Goal: Task Accomplishment & Management: Use online tool/utility

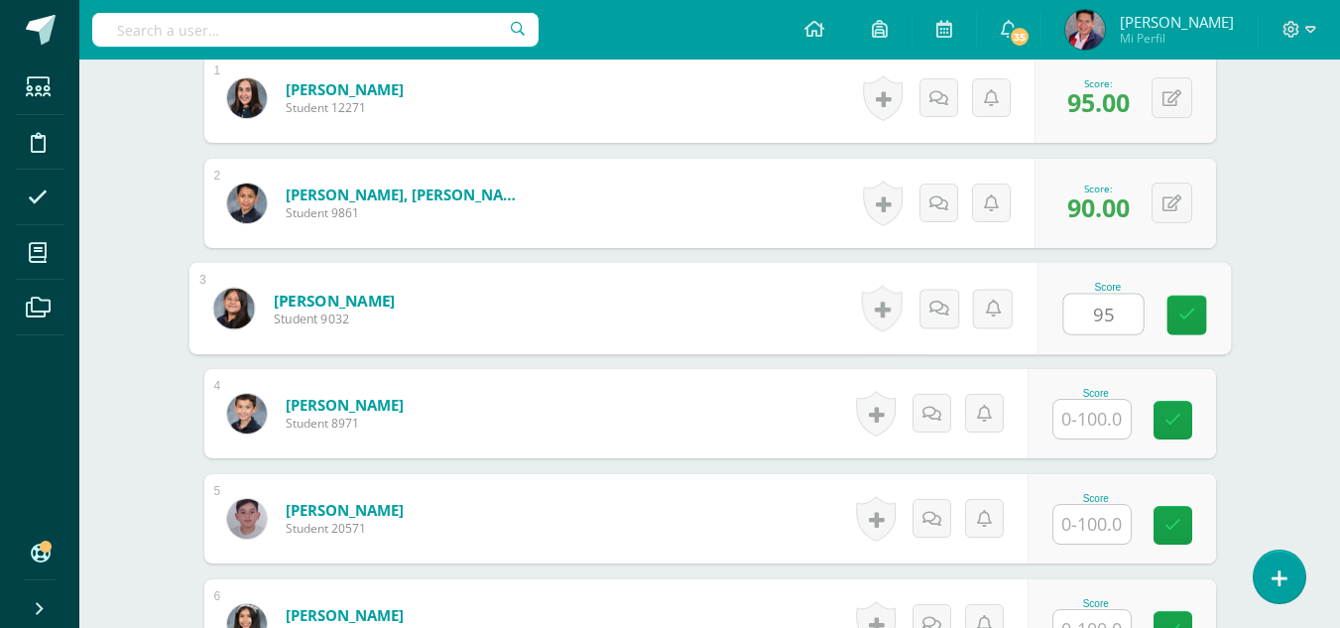
type input "95"
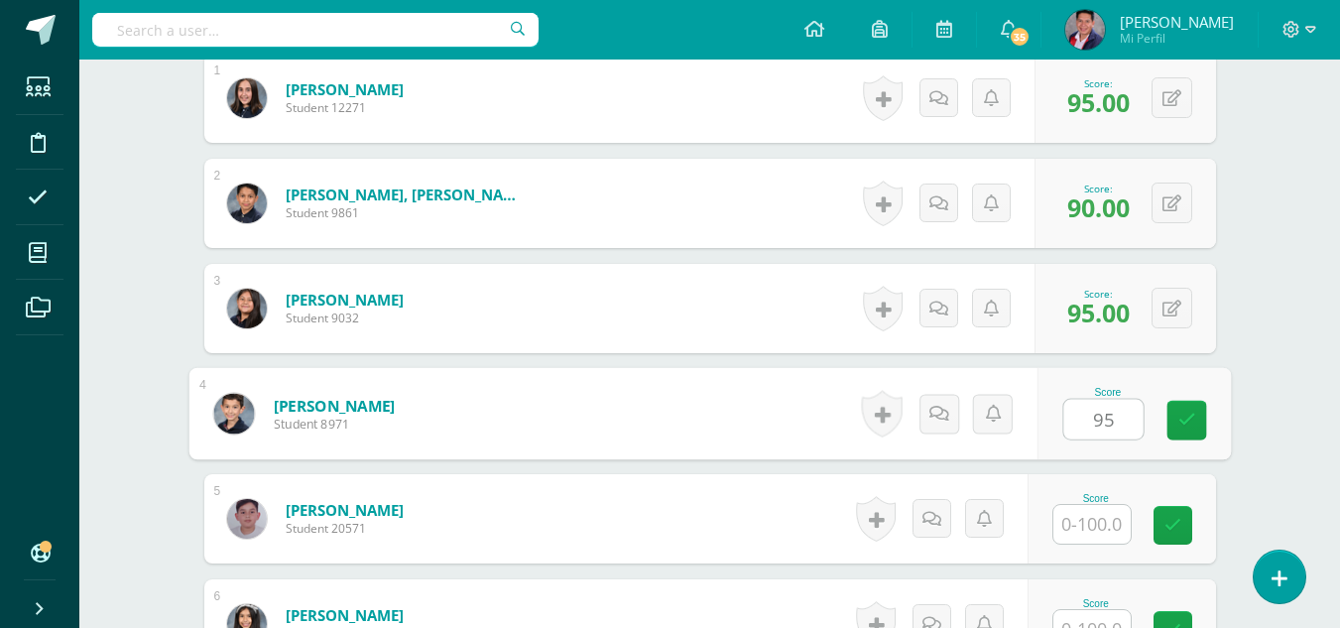
type input "95"
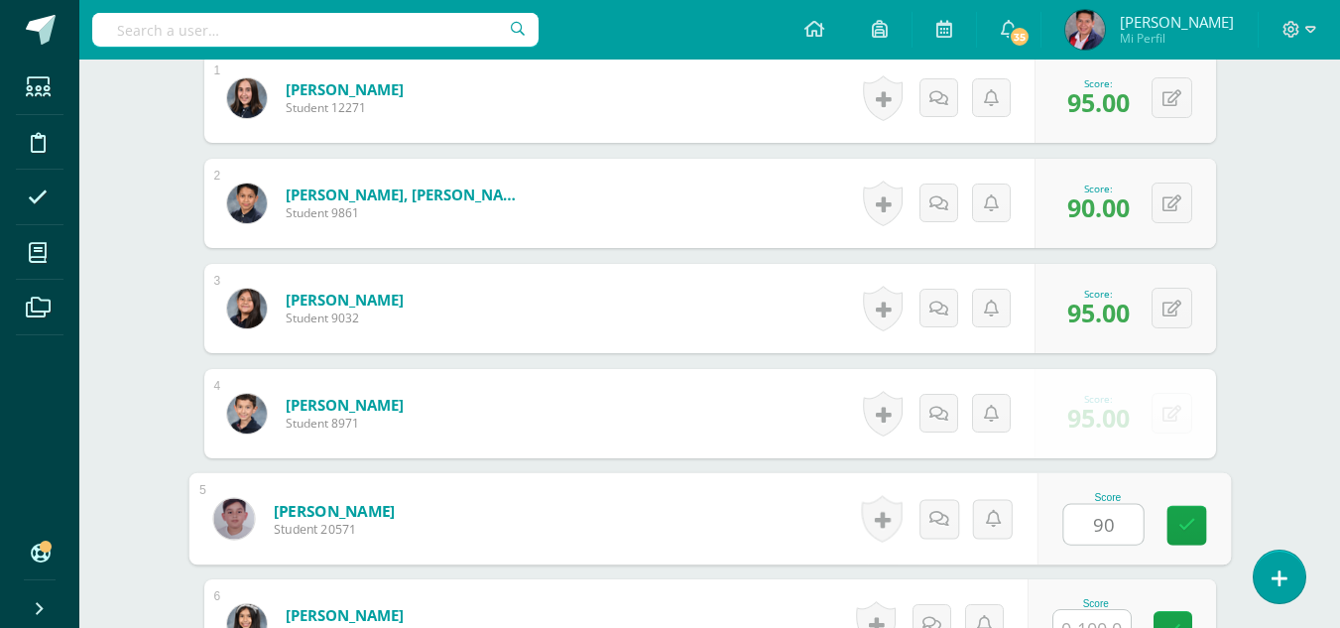
type input "90"
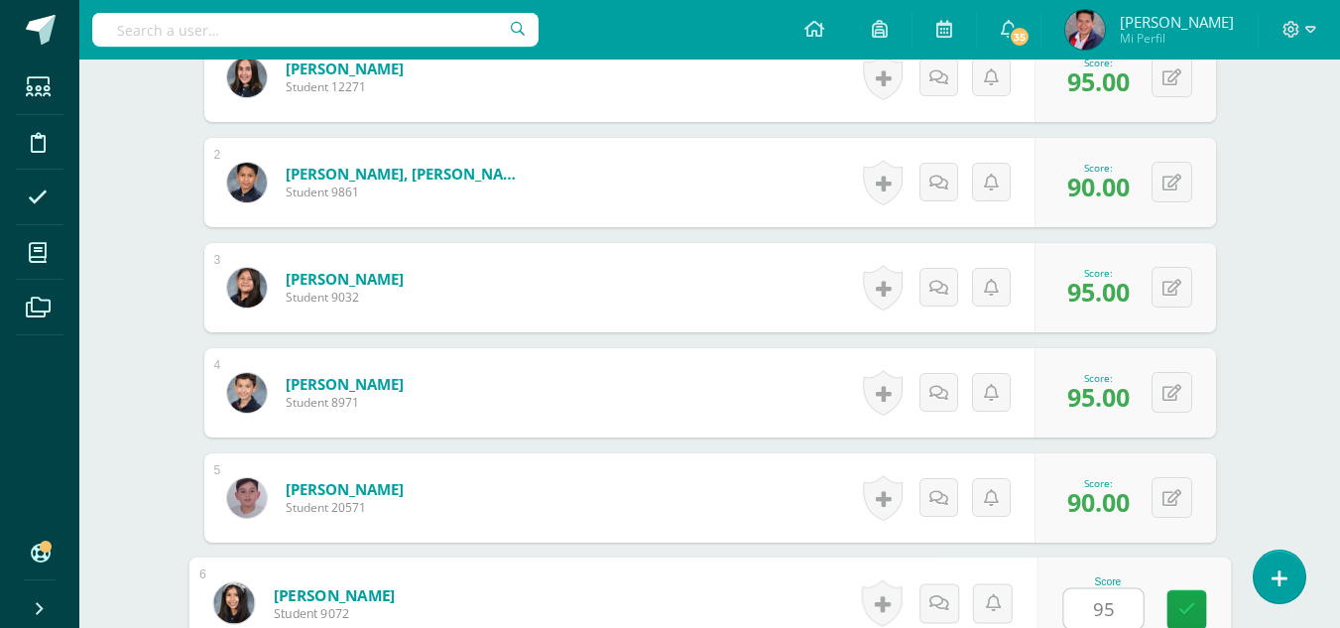
type input "95"
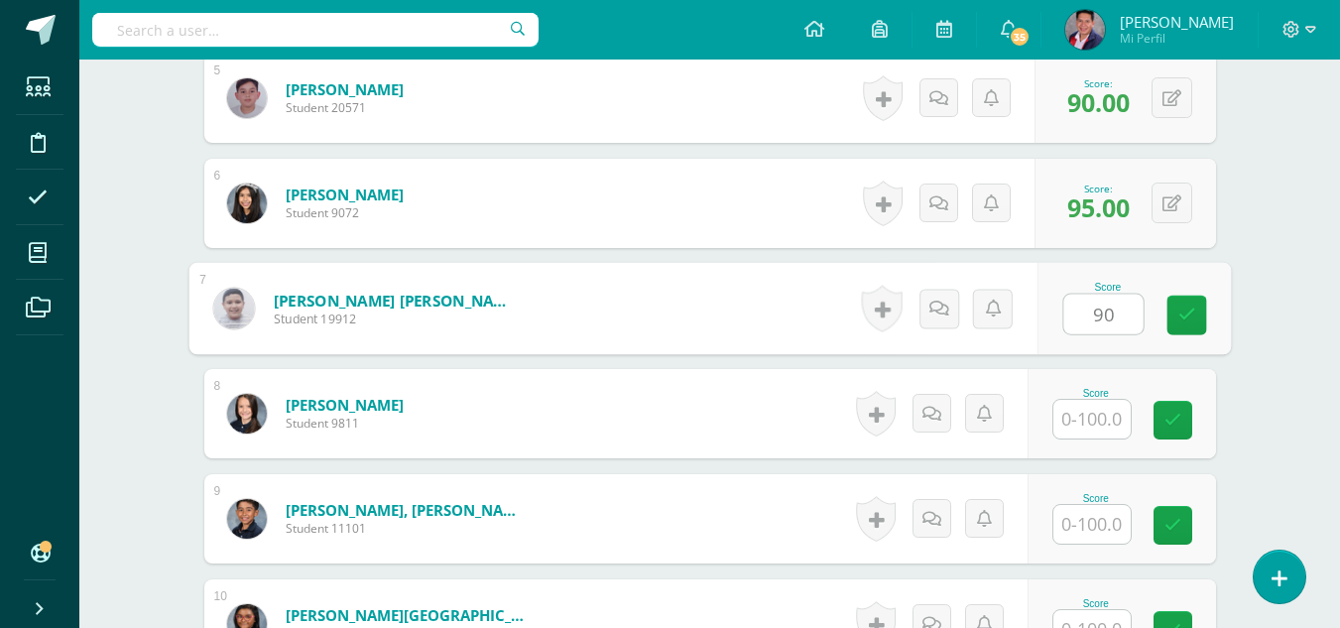
type input "90"
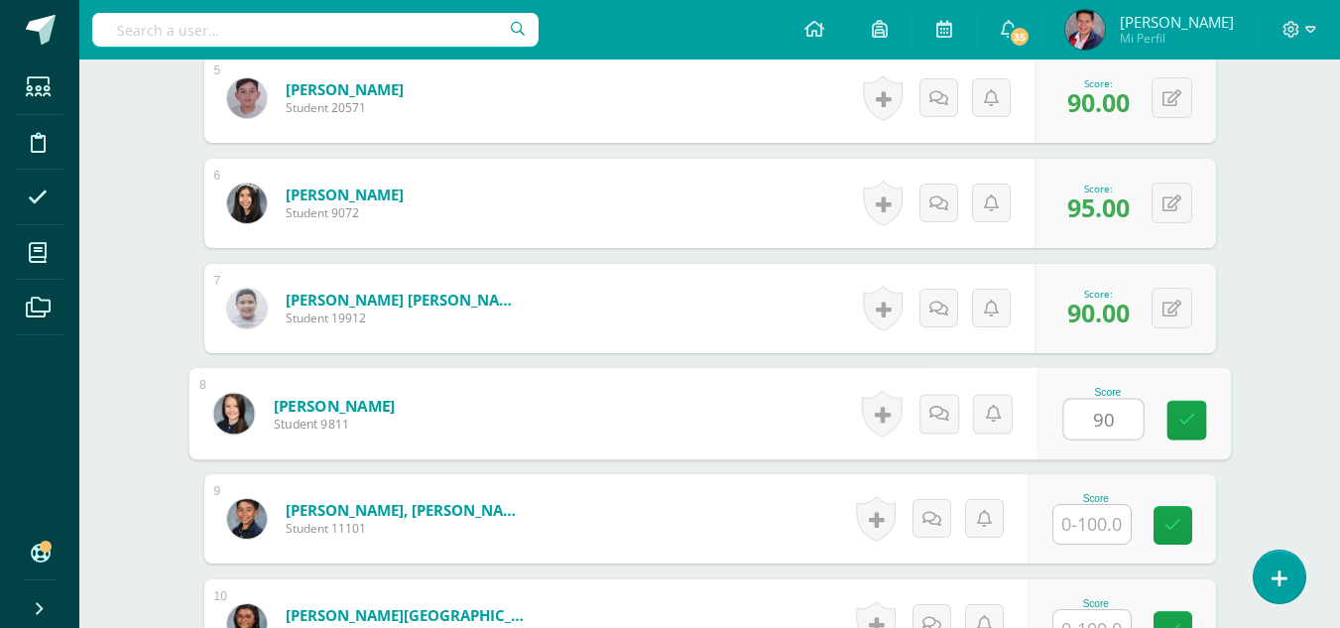
type input "90"
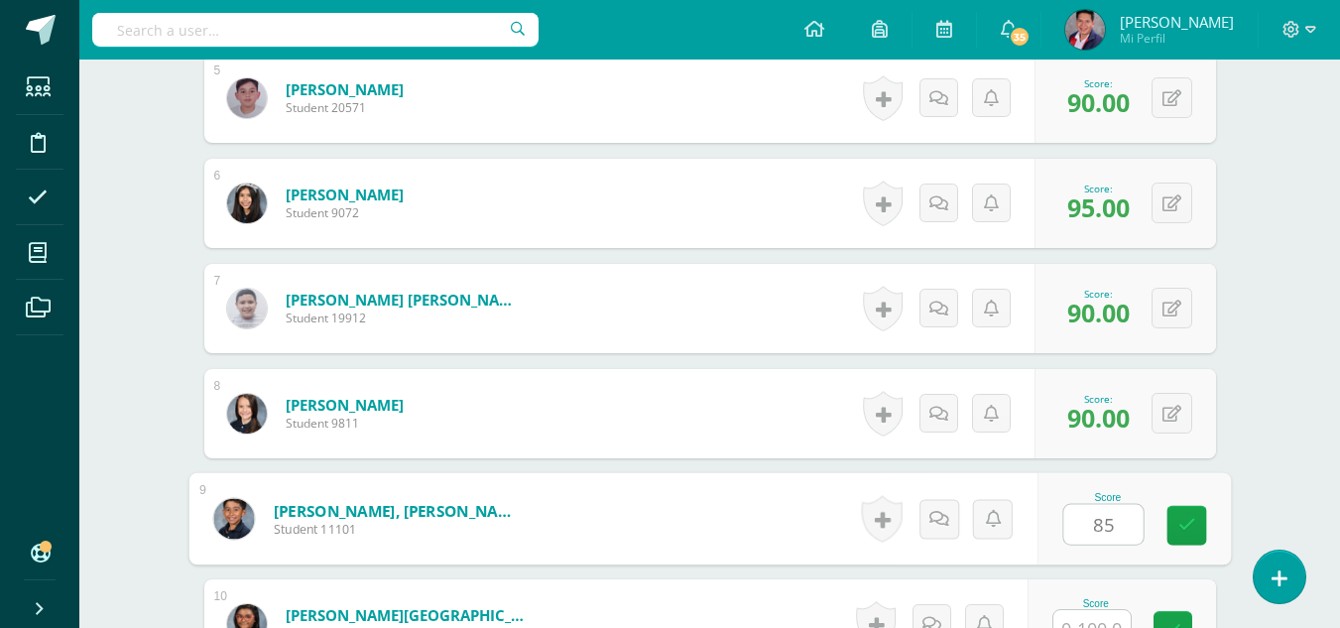
type input "85"
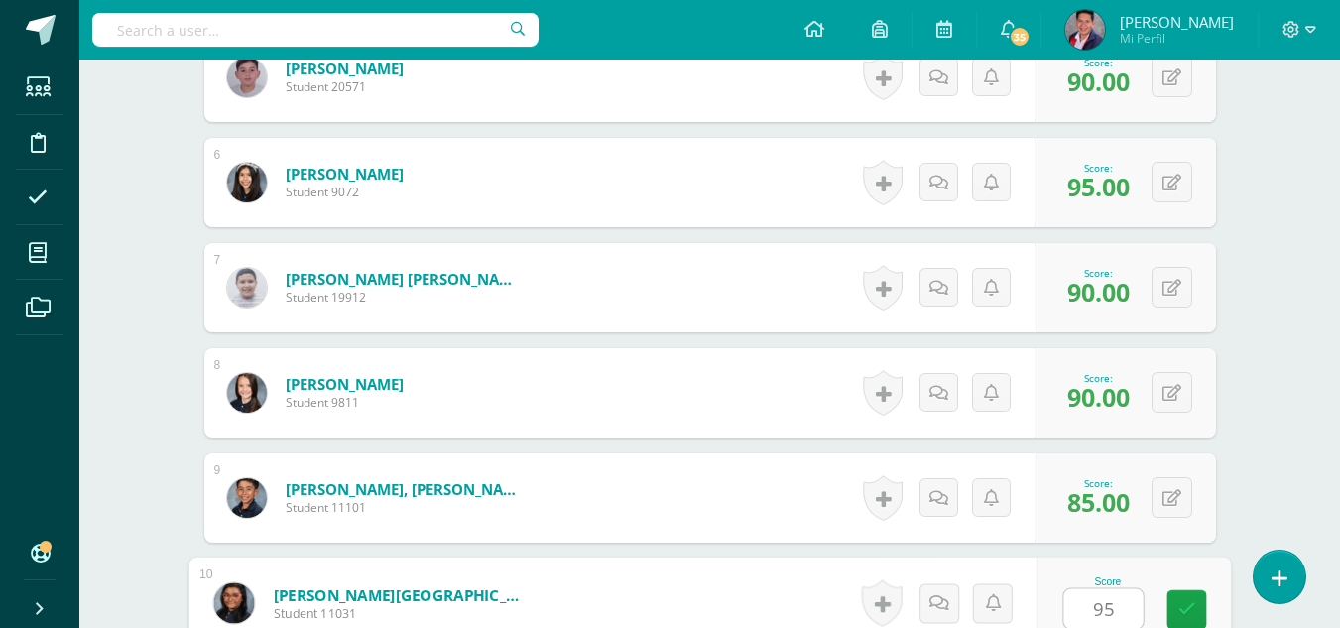
type input "95"
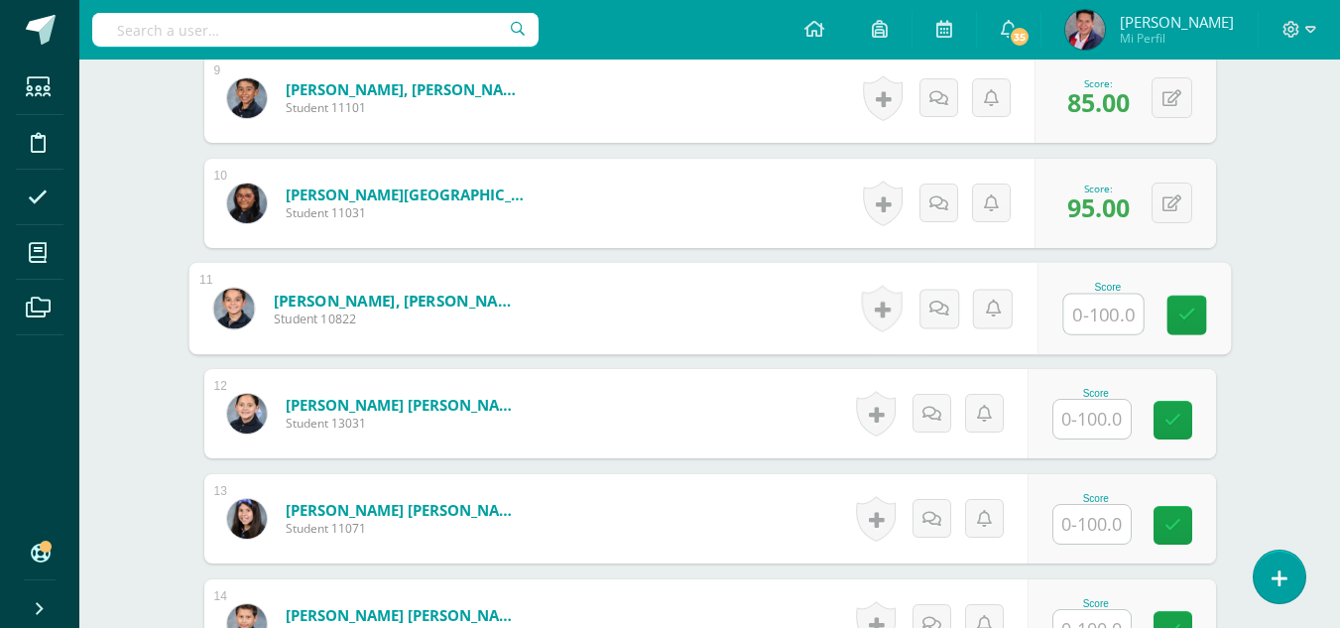
type input "9"
type input "85"
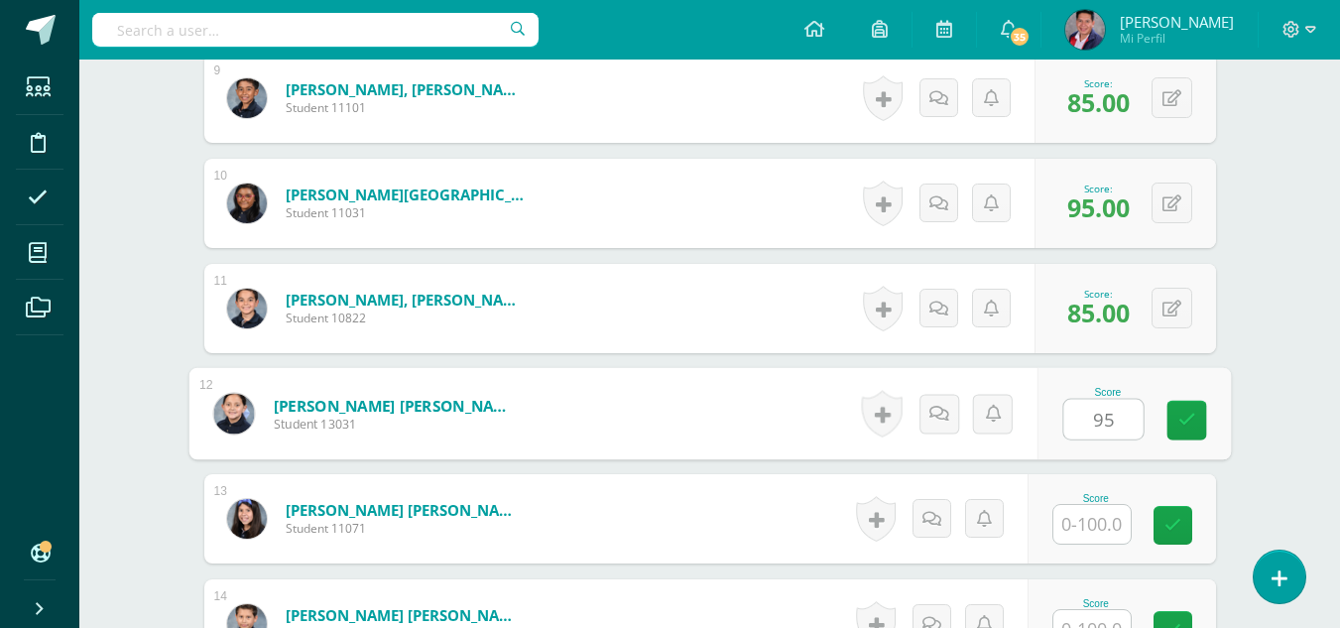
type input "95"
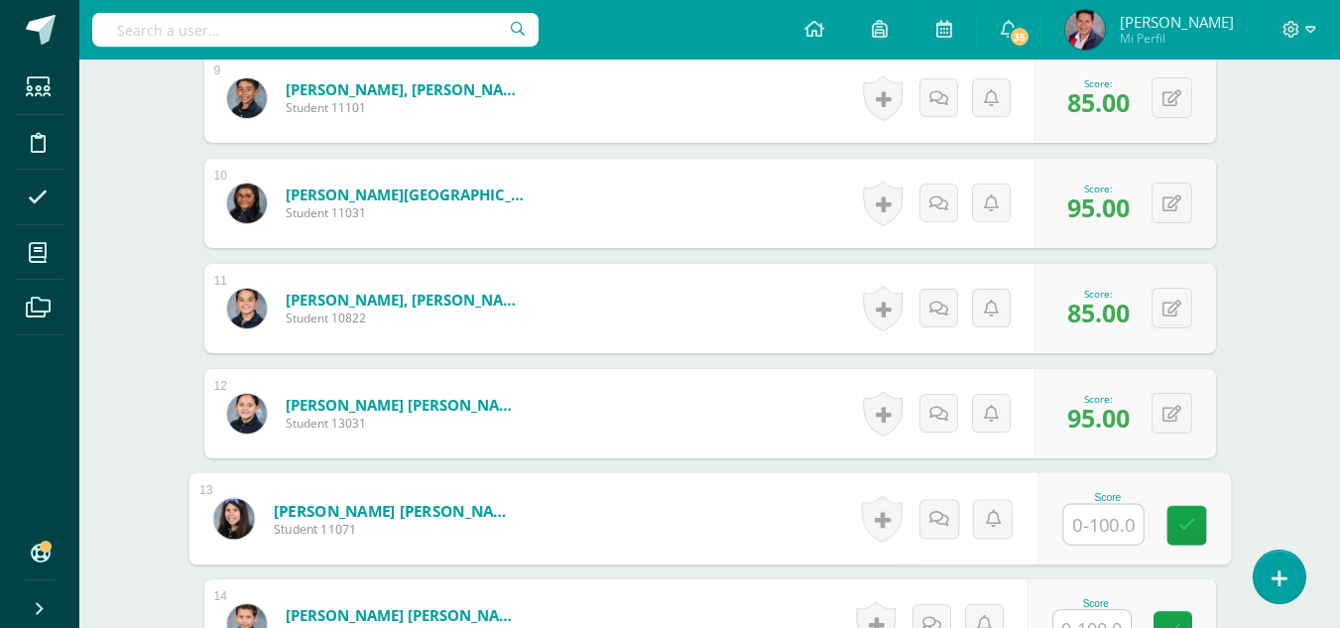
click at [1113, 525] on input "text" at bounding box center [1102, 525] width 79 height 40
type input "90"
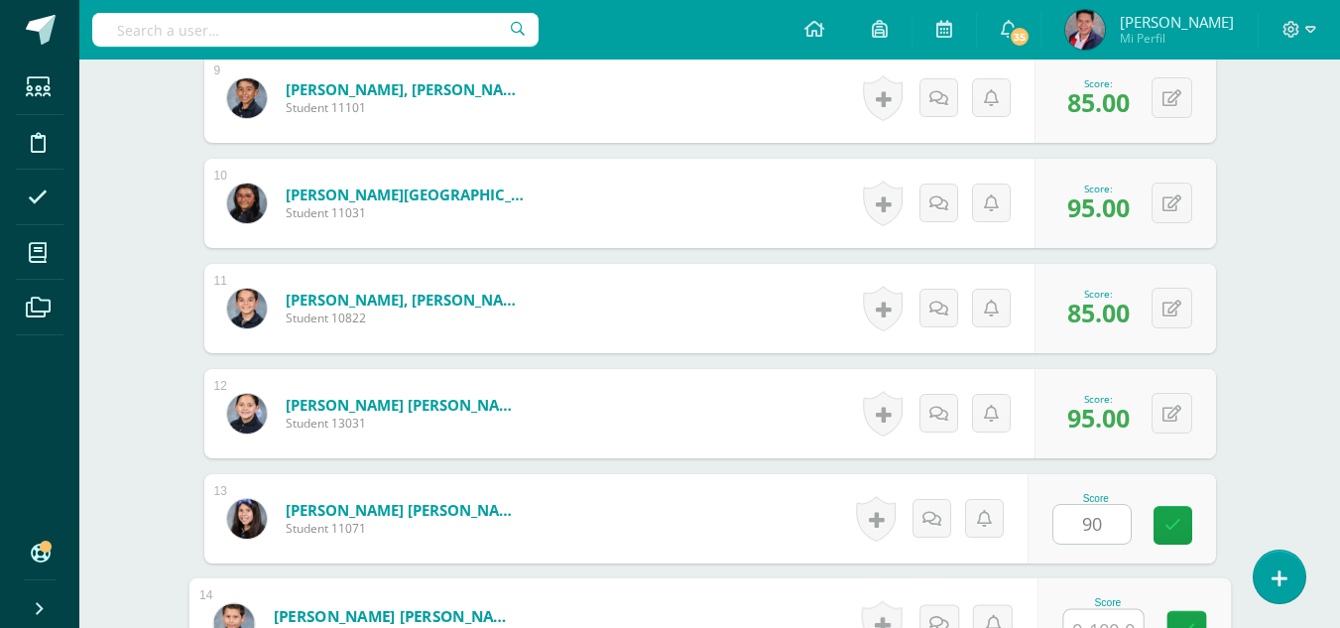
scroll to position [1497, 0]
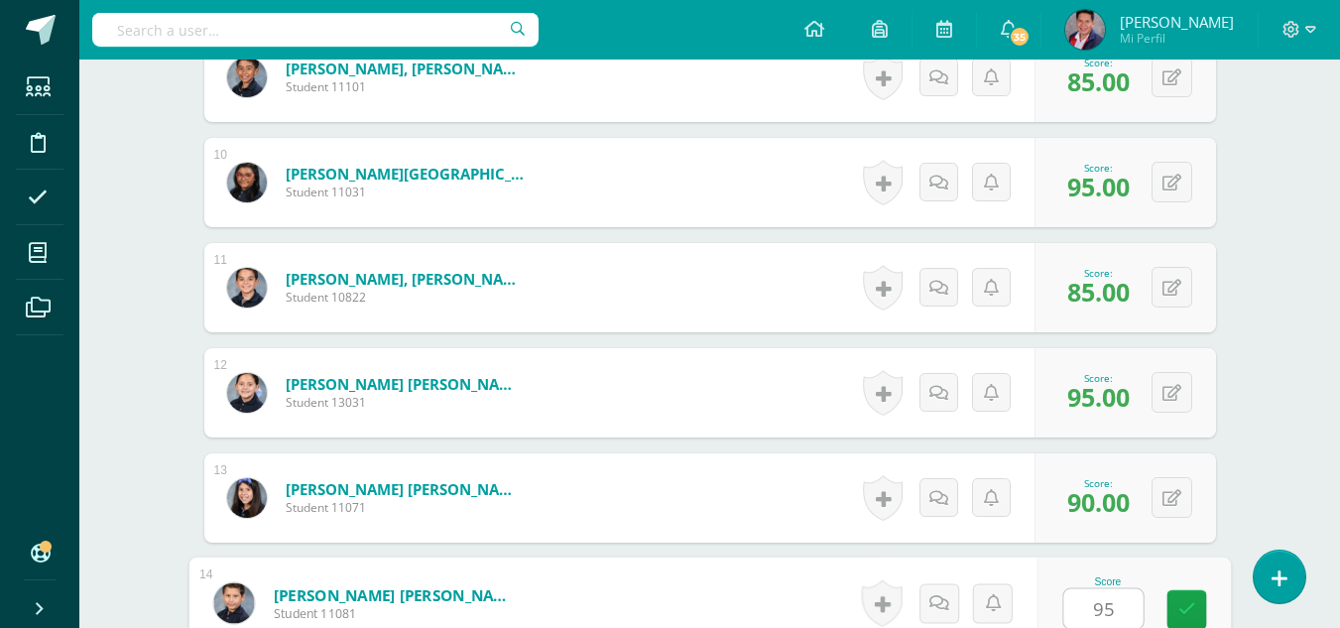
type input "95"
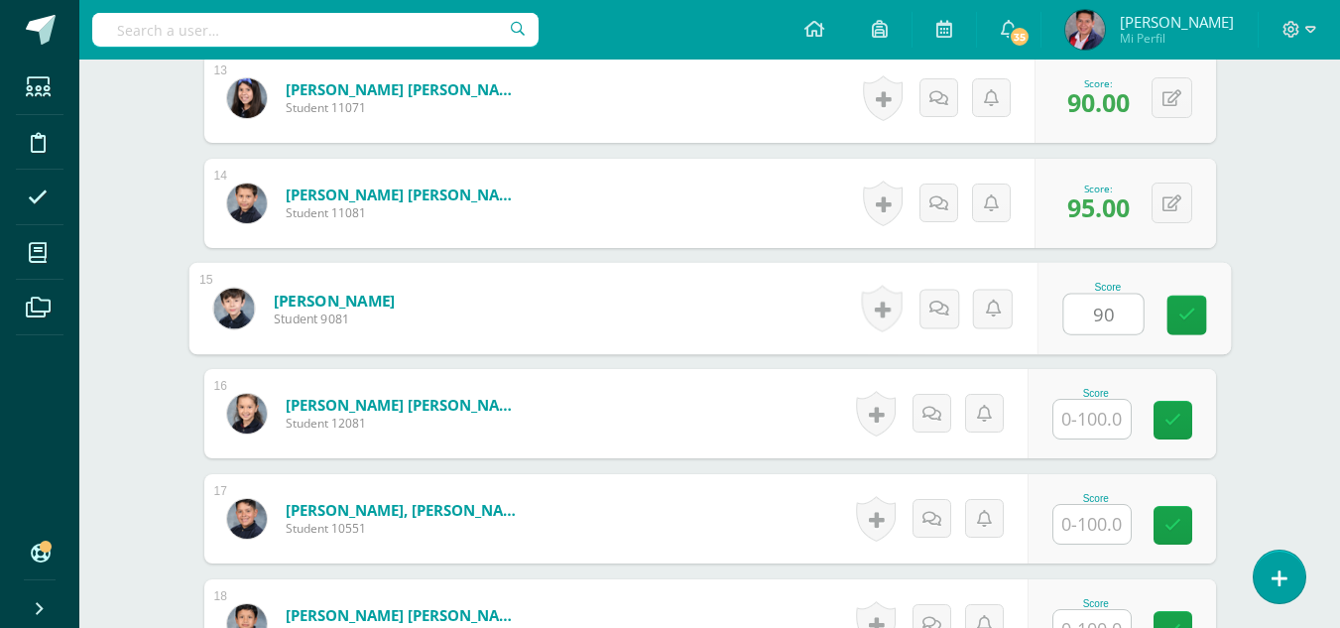
type input "90"
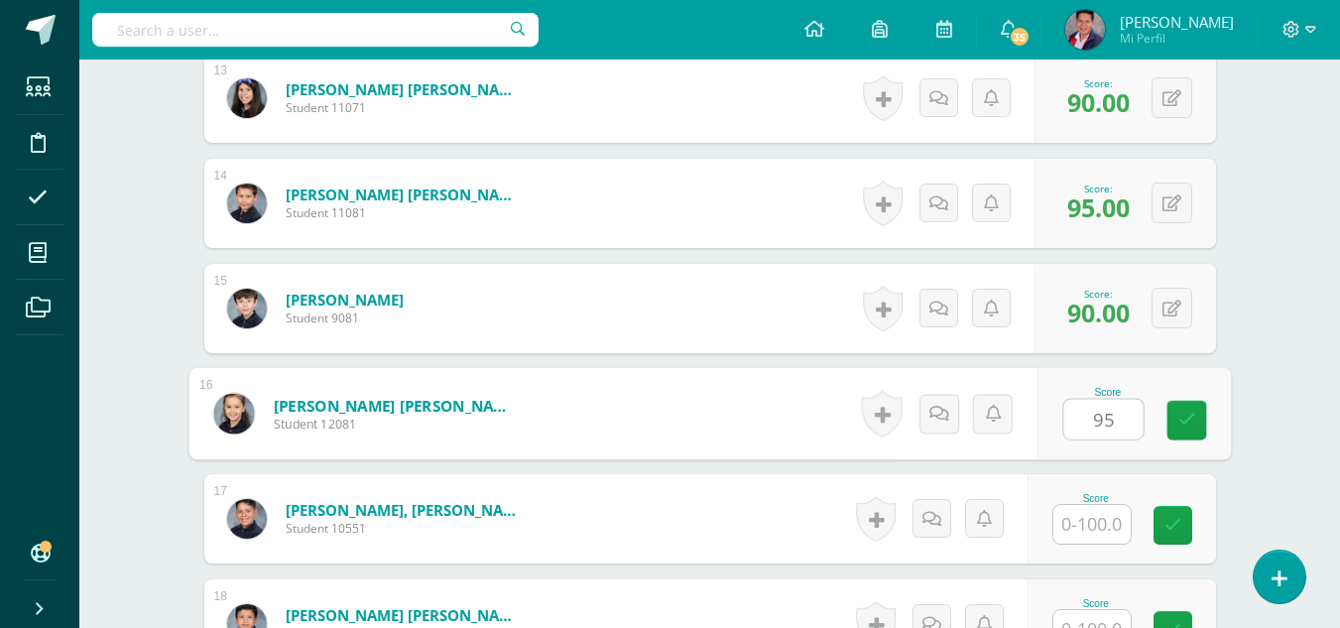
type input "95"
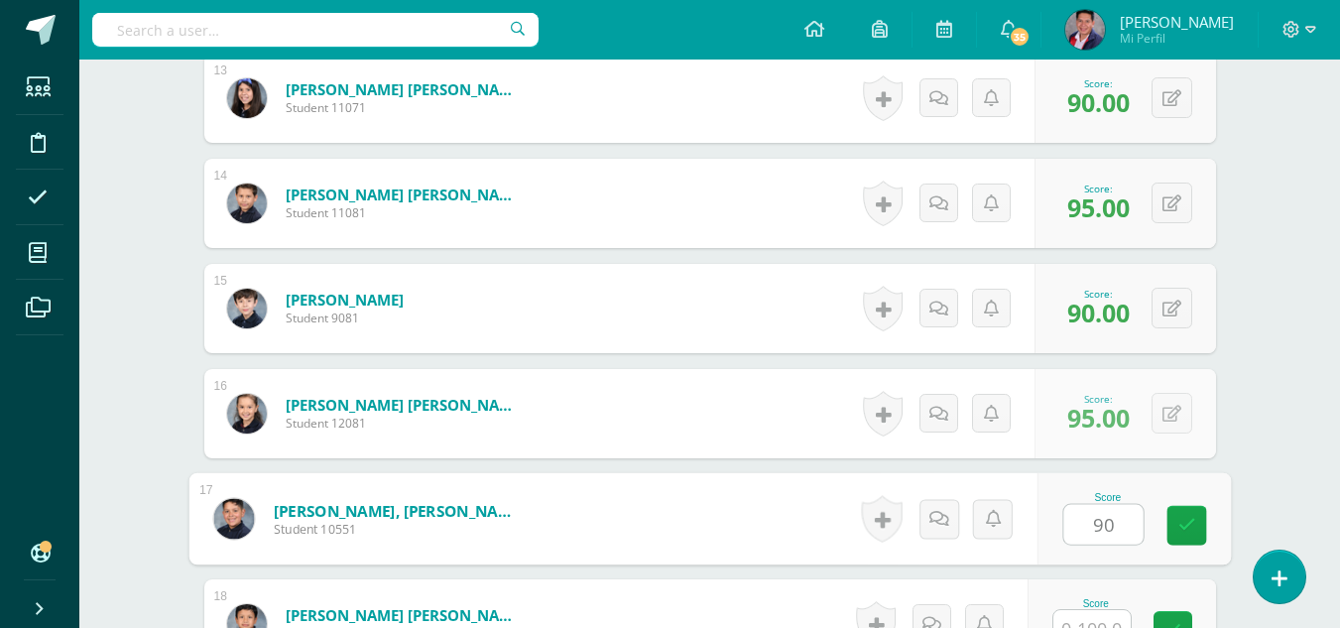
type input "90"
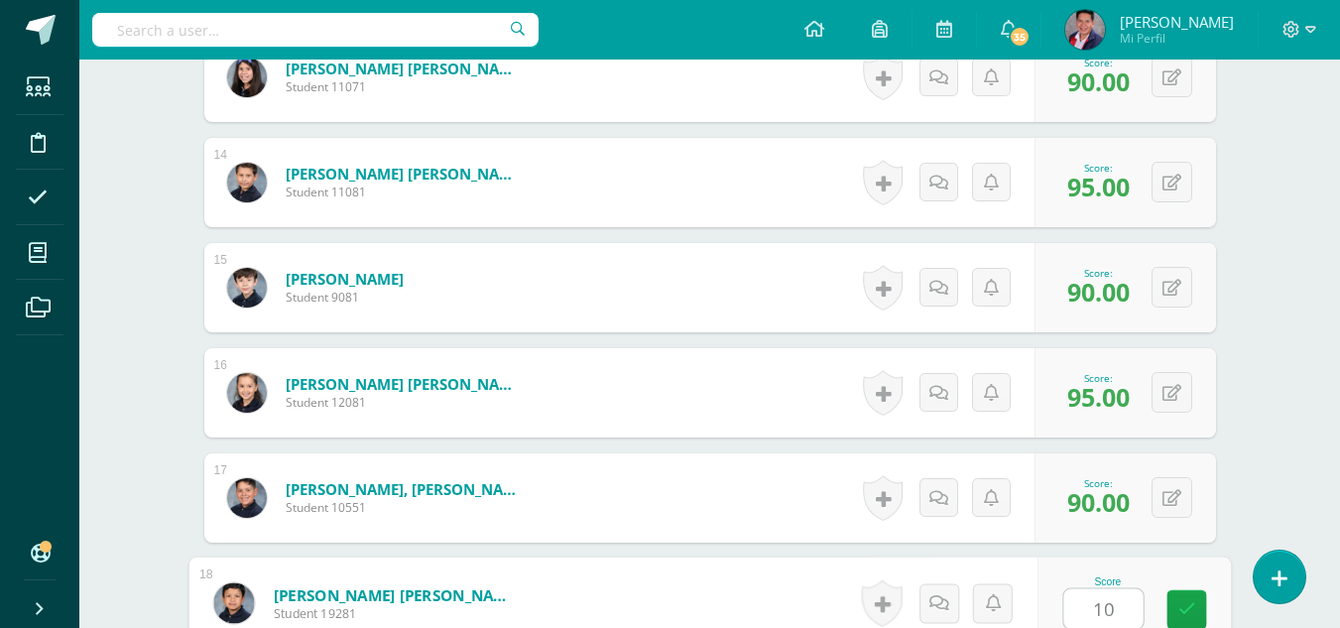
type input "100"
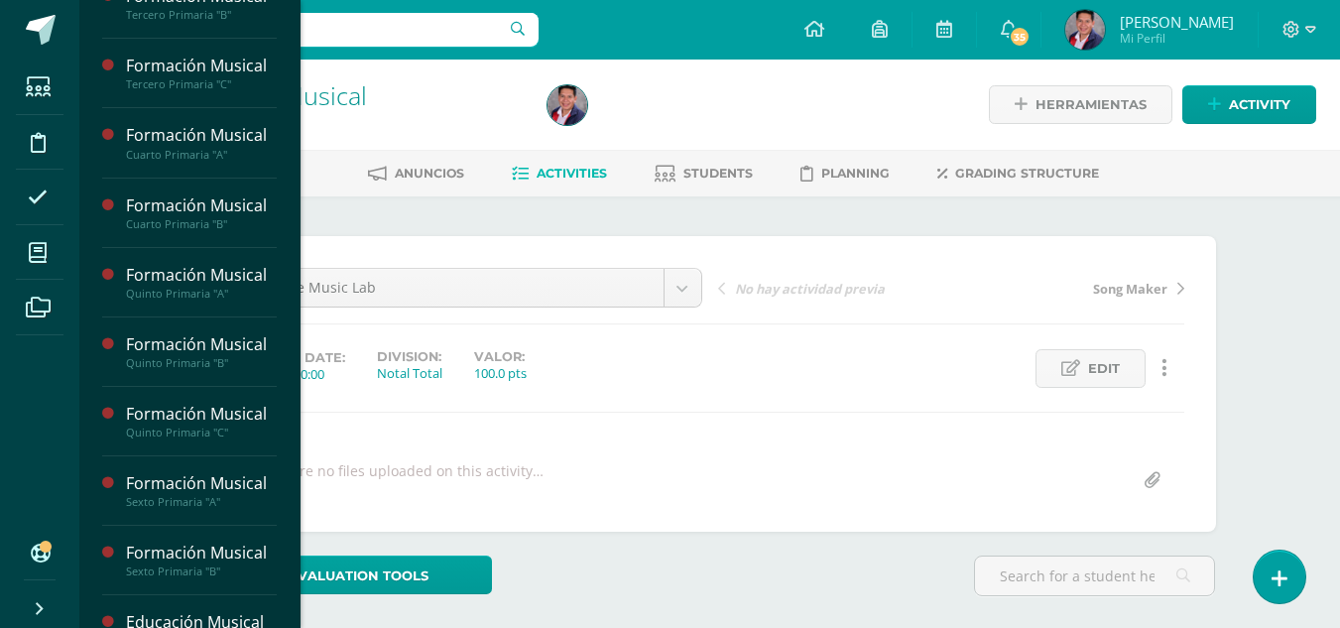
scroll to position [648, 0]
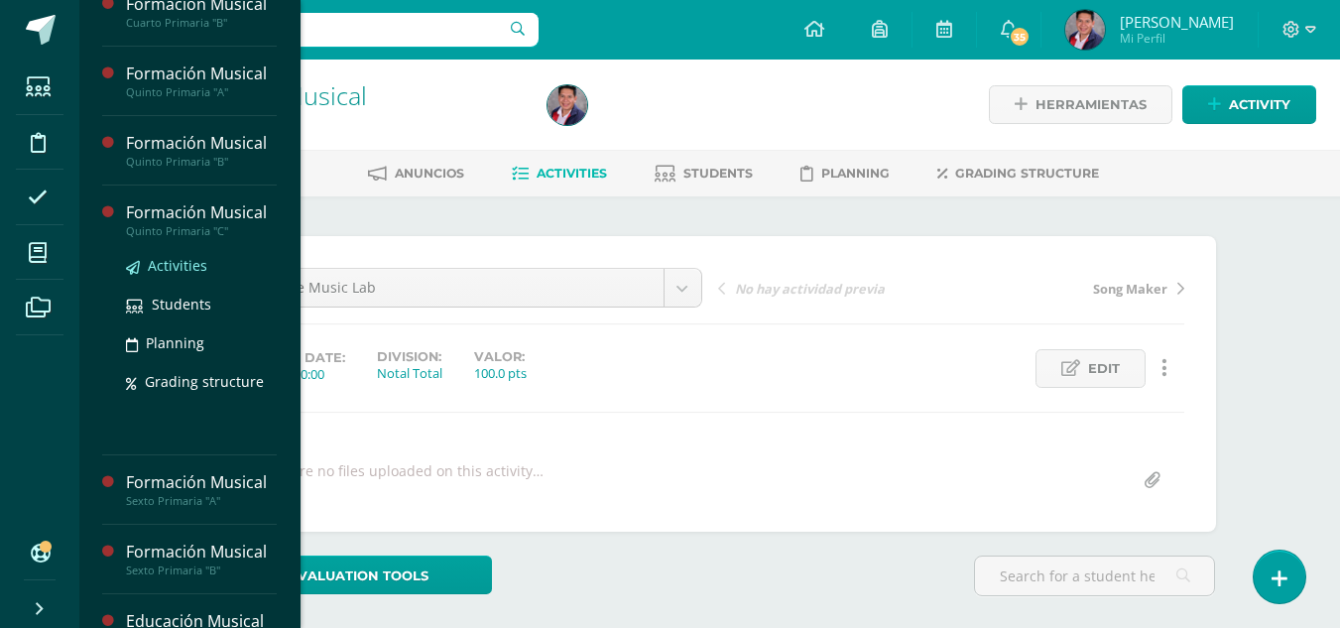
click at [168, 264] on span "Activities" at bounding box center [177, 265] width 59 height 19
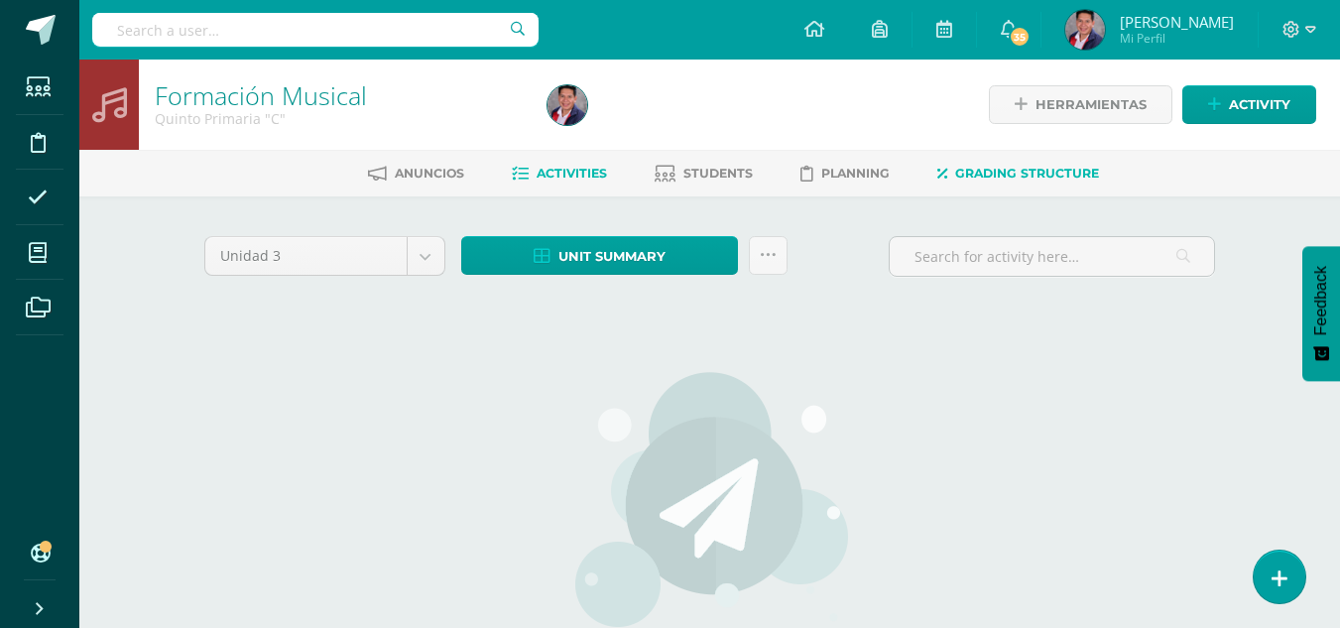
click at [1023, 176] on span "Grading structure" at bounding box center [1027, 173] width 144 height 15
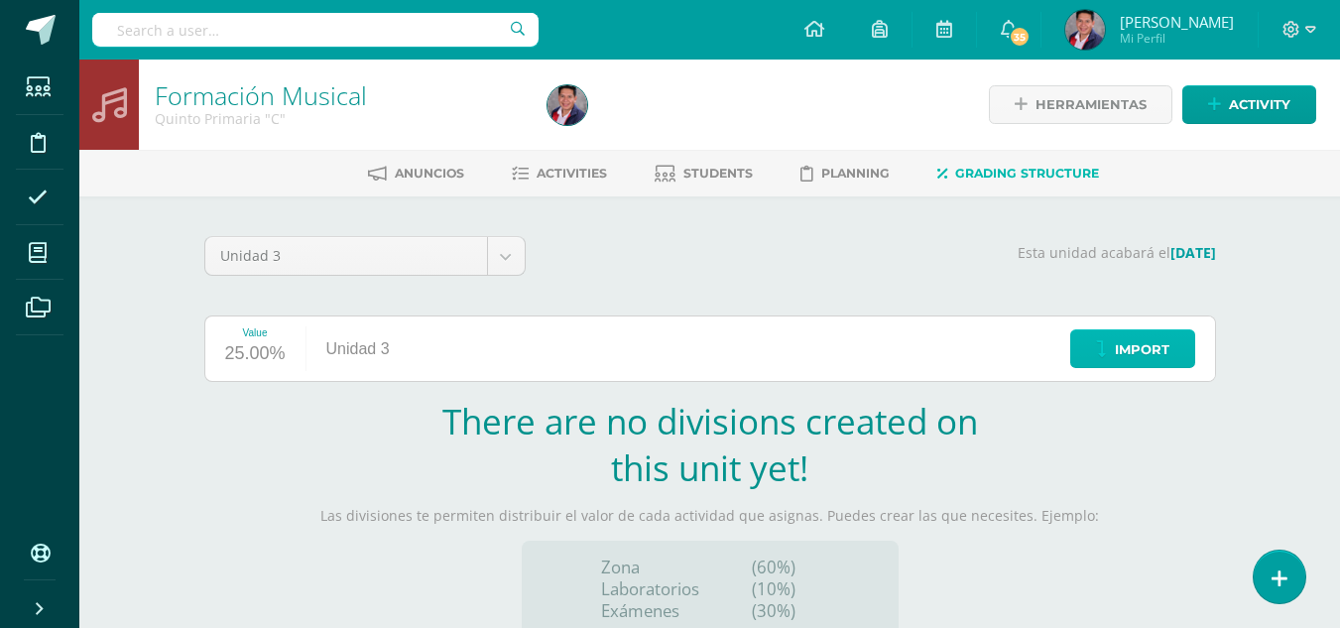
click at [1131, 365] on span "Import" at bounding box center [1141, 349] width 55 height 37
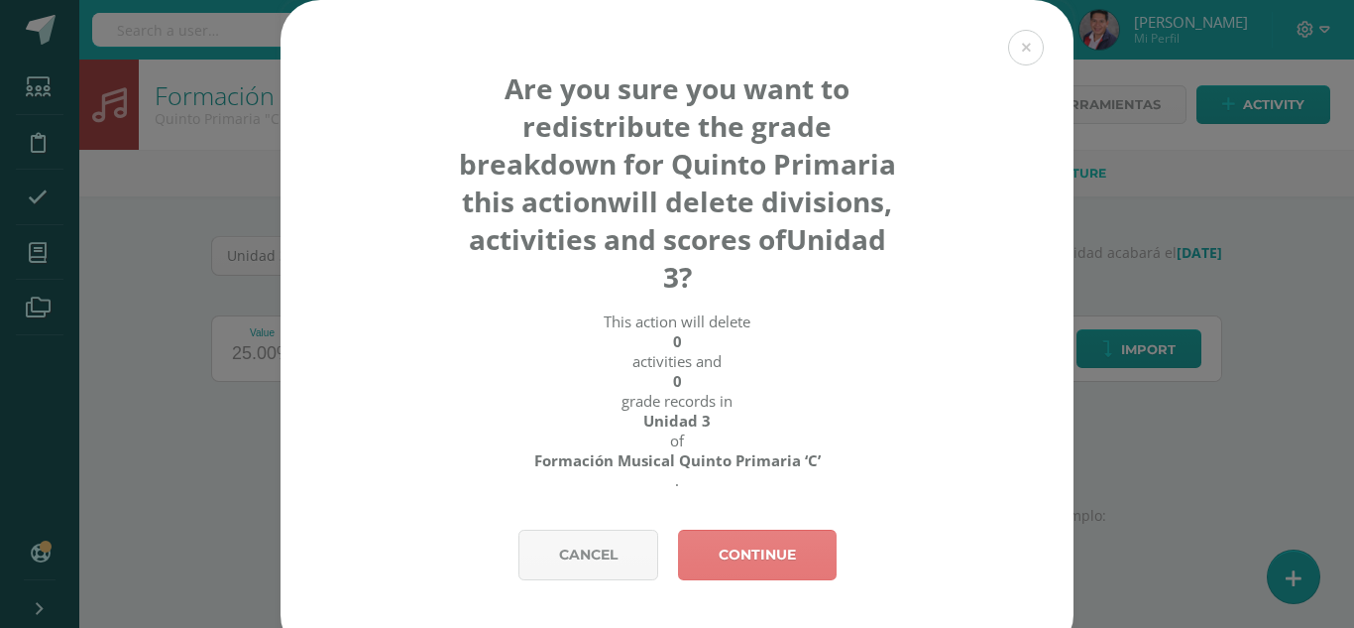
click at [778, 554] on link "Continue" at bounding box center [757, 554] width 159 height 51
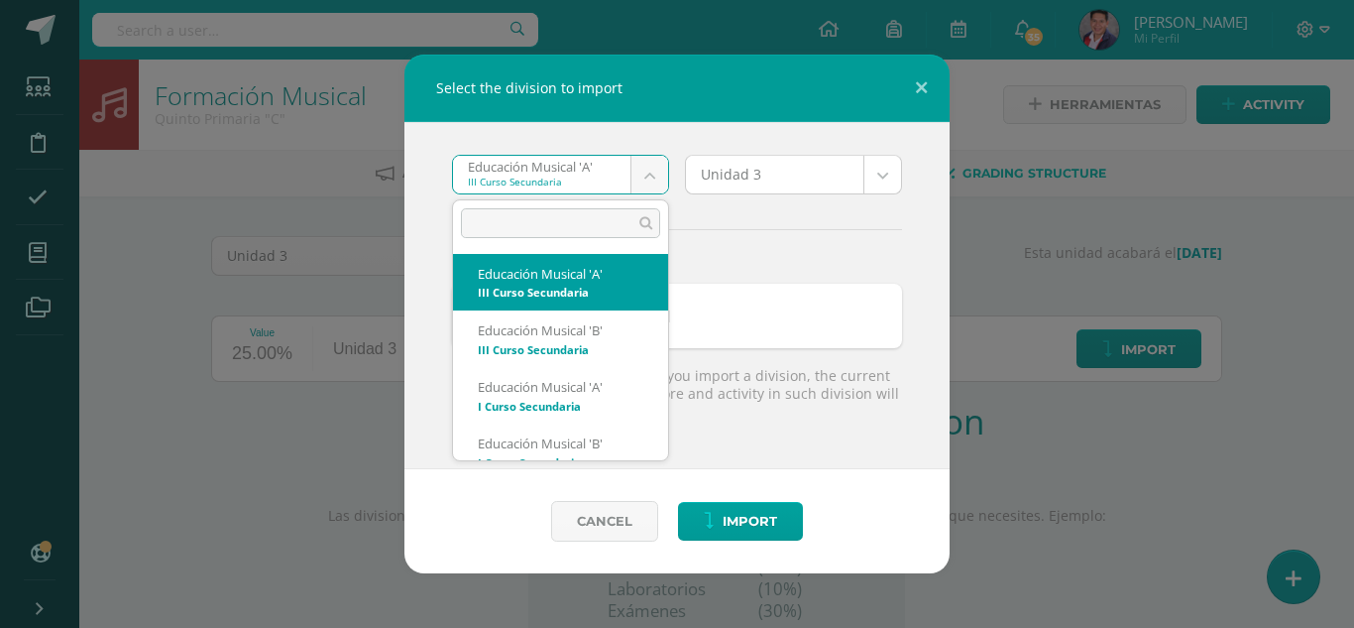
click at [652, 168] on body "Select the division to import Educación Musical 'A' III Curso Secundaria Educac…" at bounding box center [677, 420] width 1354 height 840
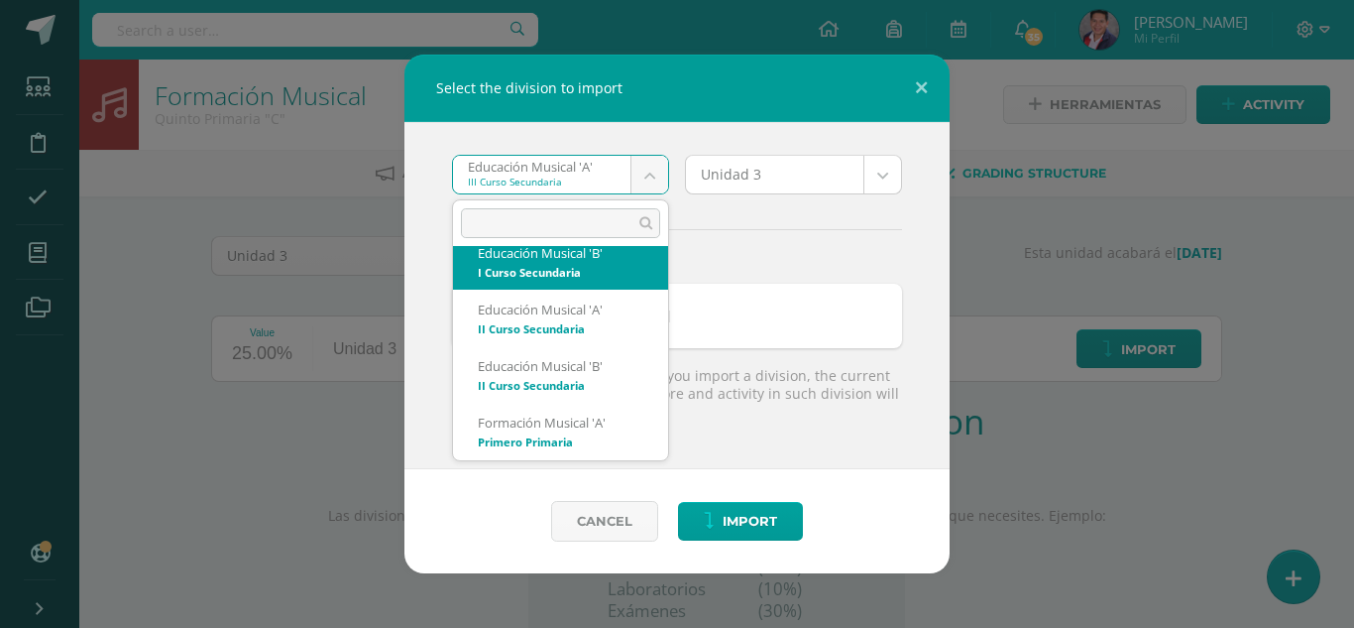
scroll to position [177, 0]
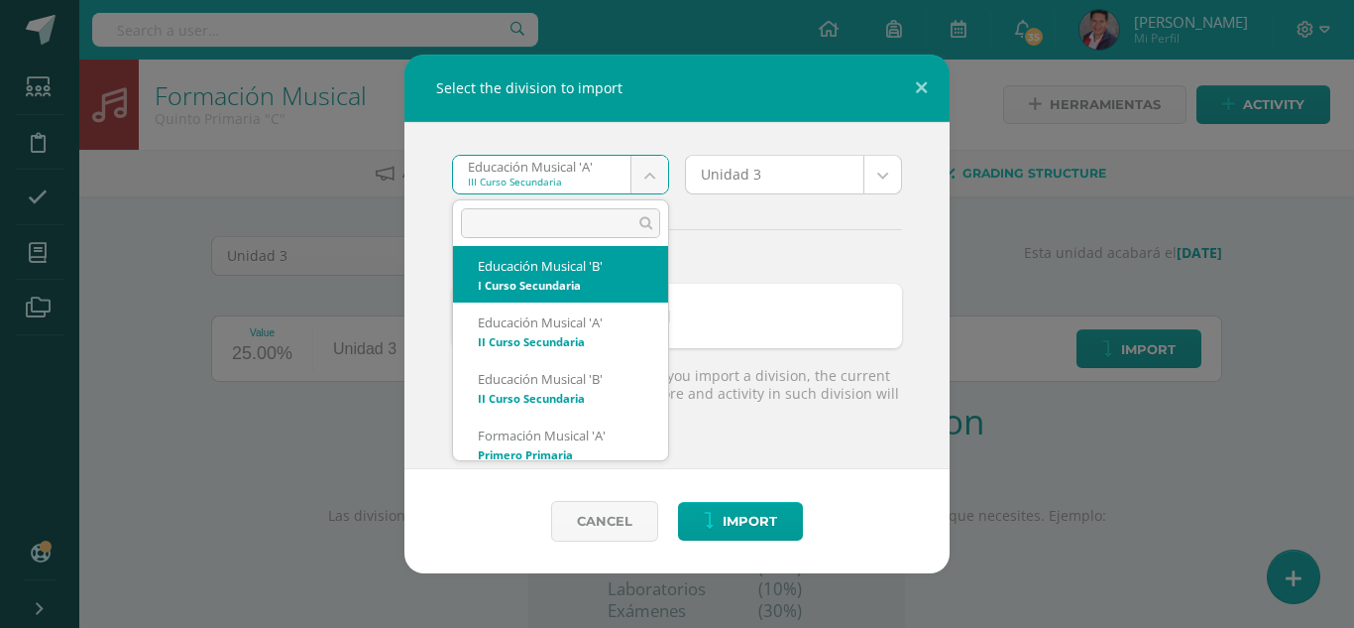
select select "4846"
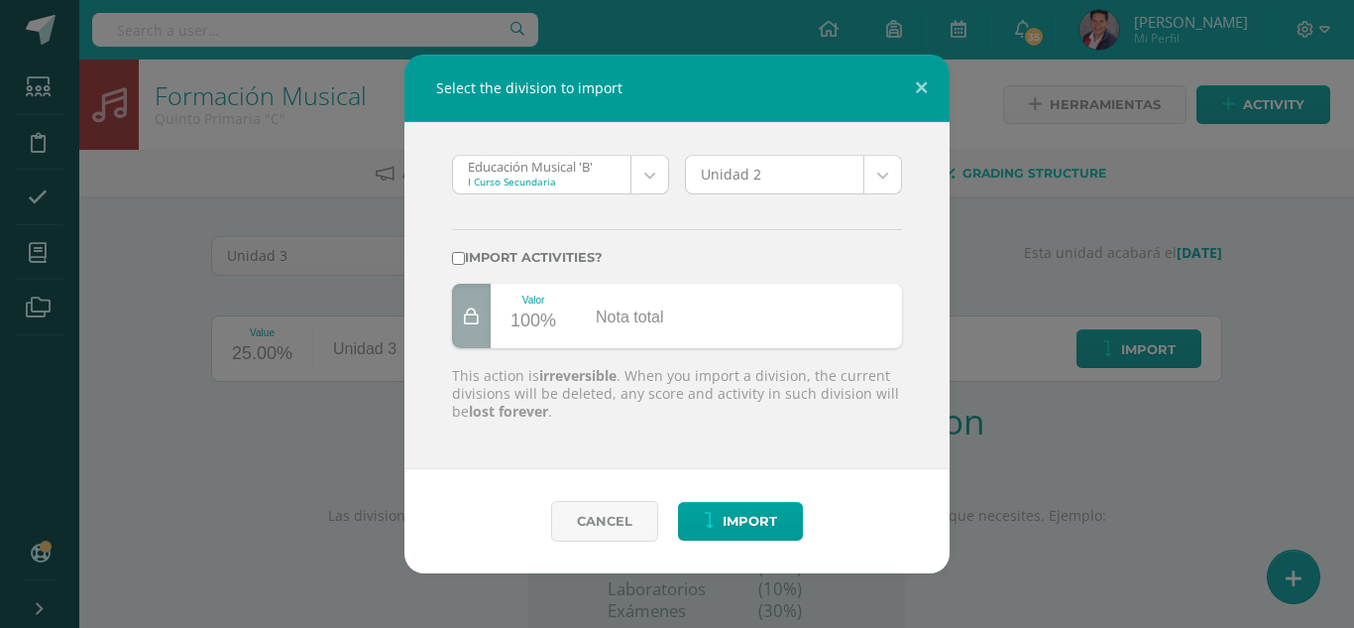
click at [460, 252] on input "Import activities?" at bounding box center [458, 258] width 13 height 13
checkbox input "true"
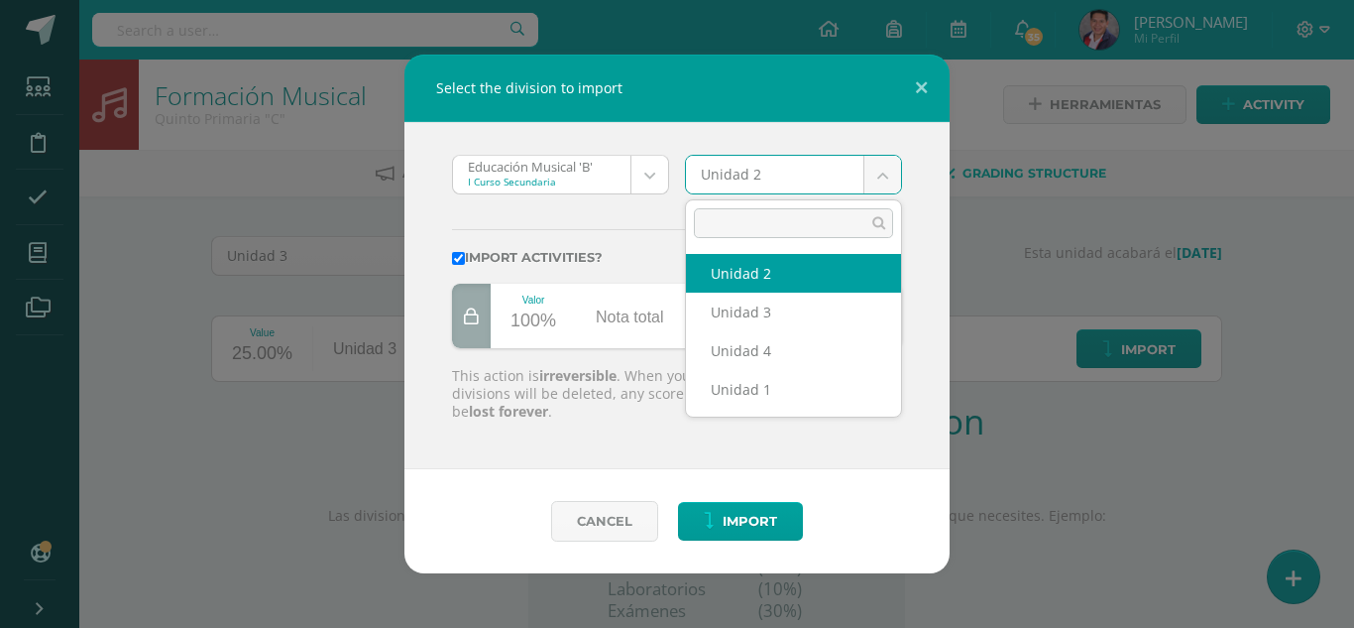
click at [879, 180] on body "Select the division to import Educación Musical 'B' I Curso Secundaria Educació…" at bounding box center [677, 420] width 1354 height 840
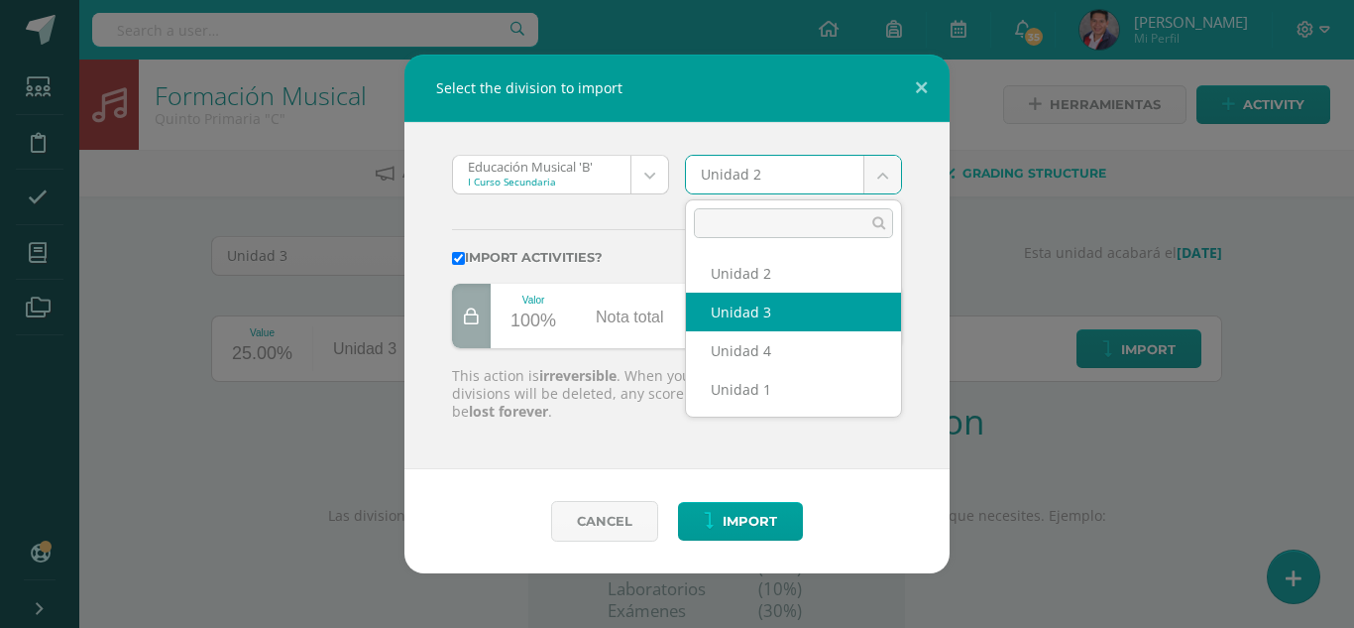
select select "208042"
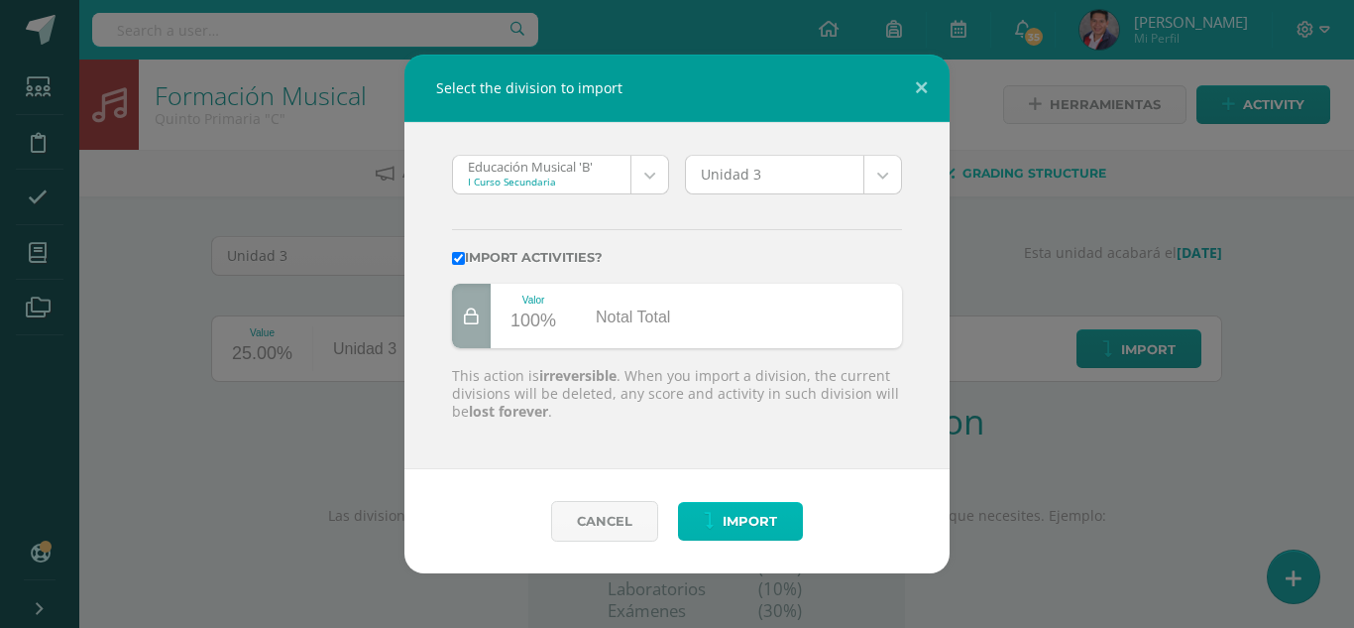
click at [742, 526] on span "Import" at bounding box center [750, 521] width 55 height 37
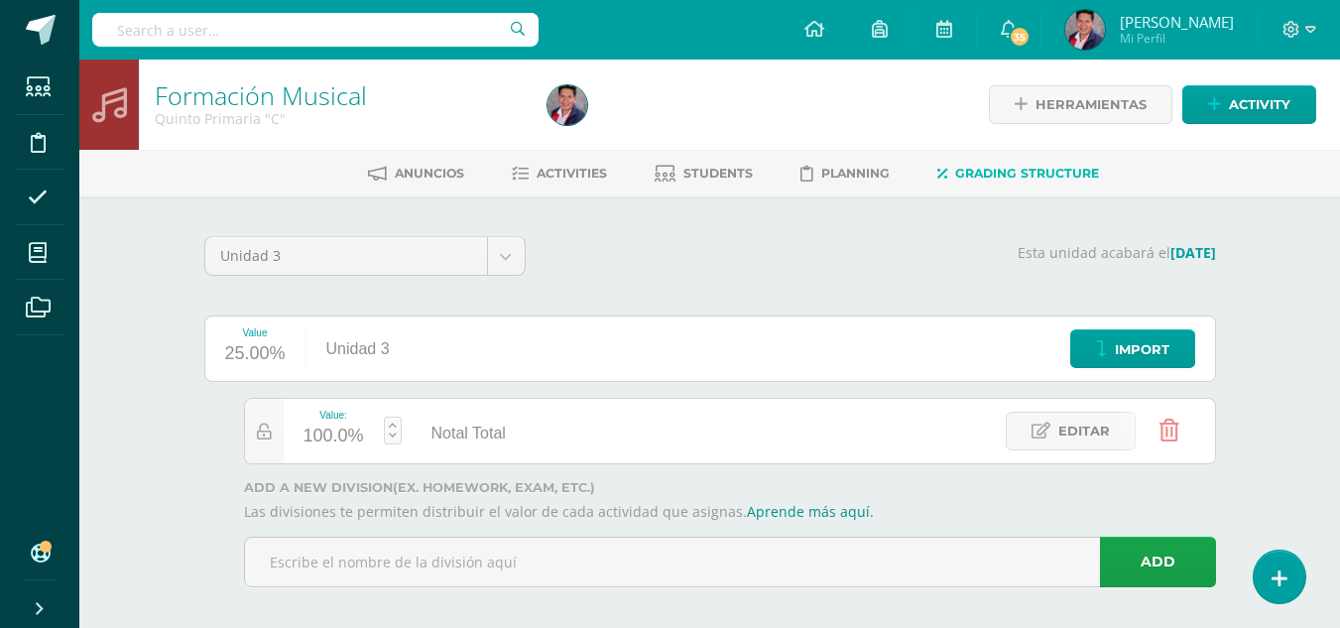
scroll to position [15, 0]
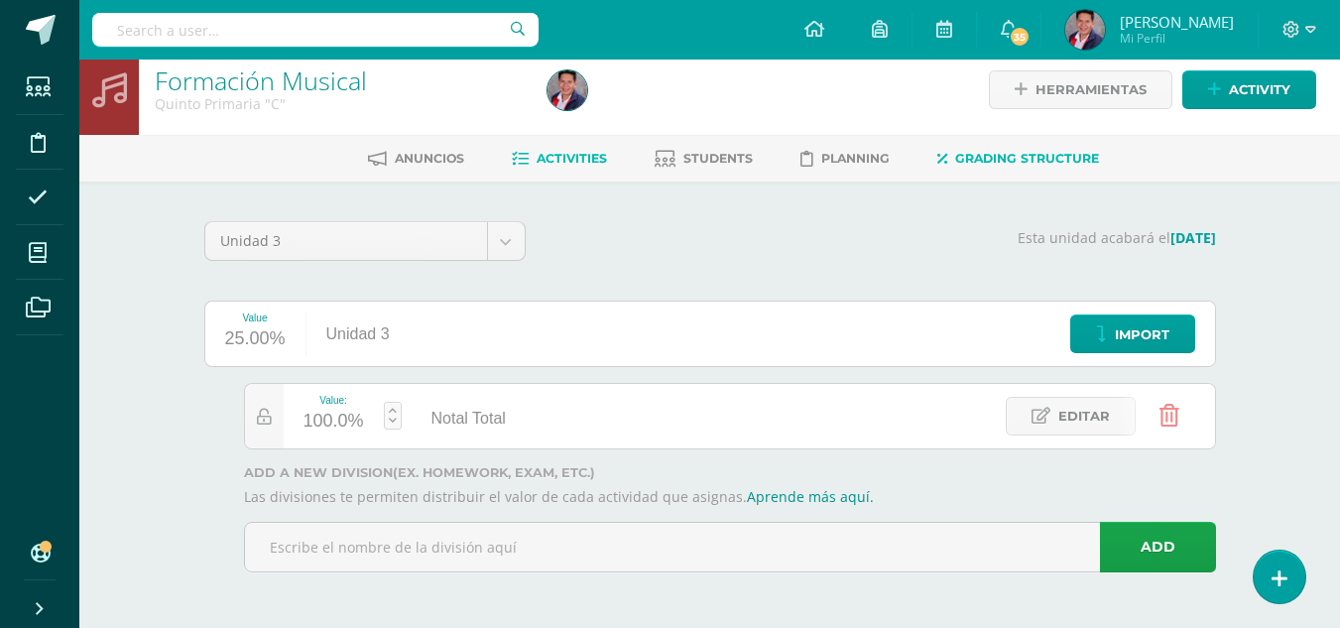
click at [590, 148] on link "Activities" at bounding box center [559, 159] width 95 height 32
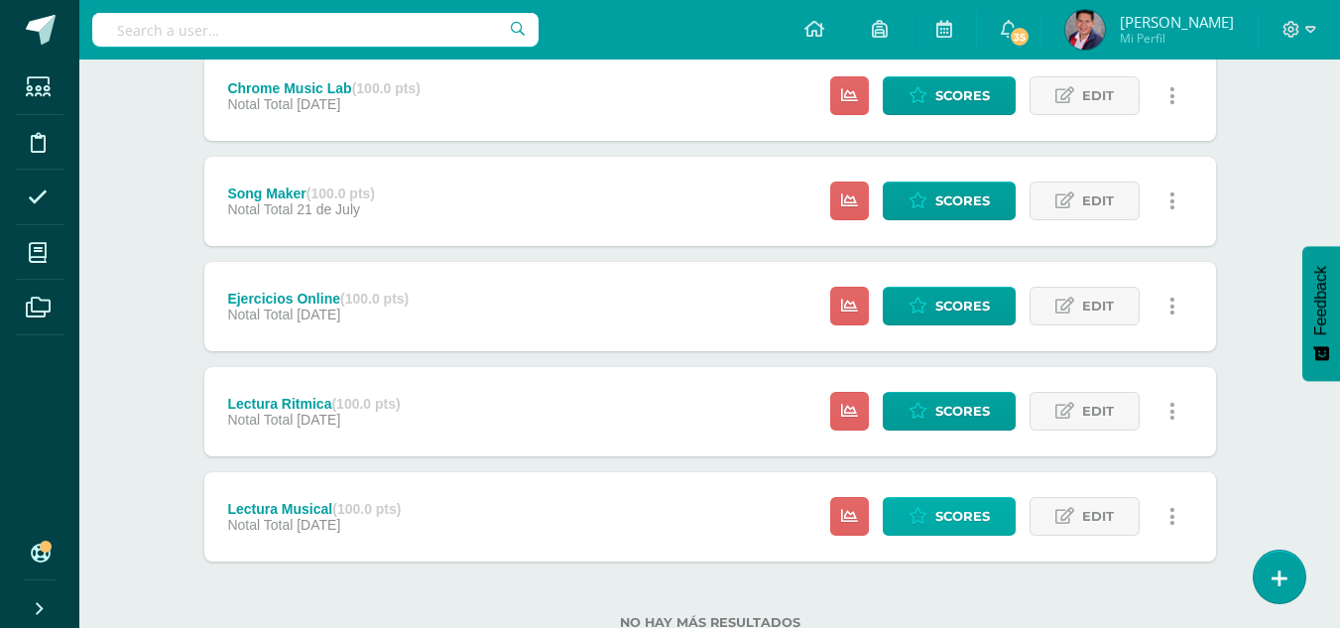
scroll to position [281, 0]
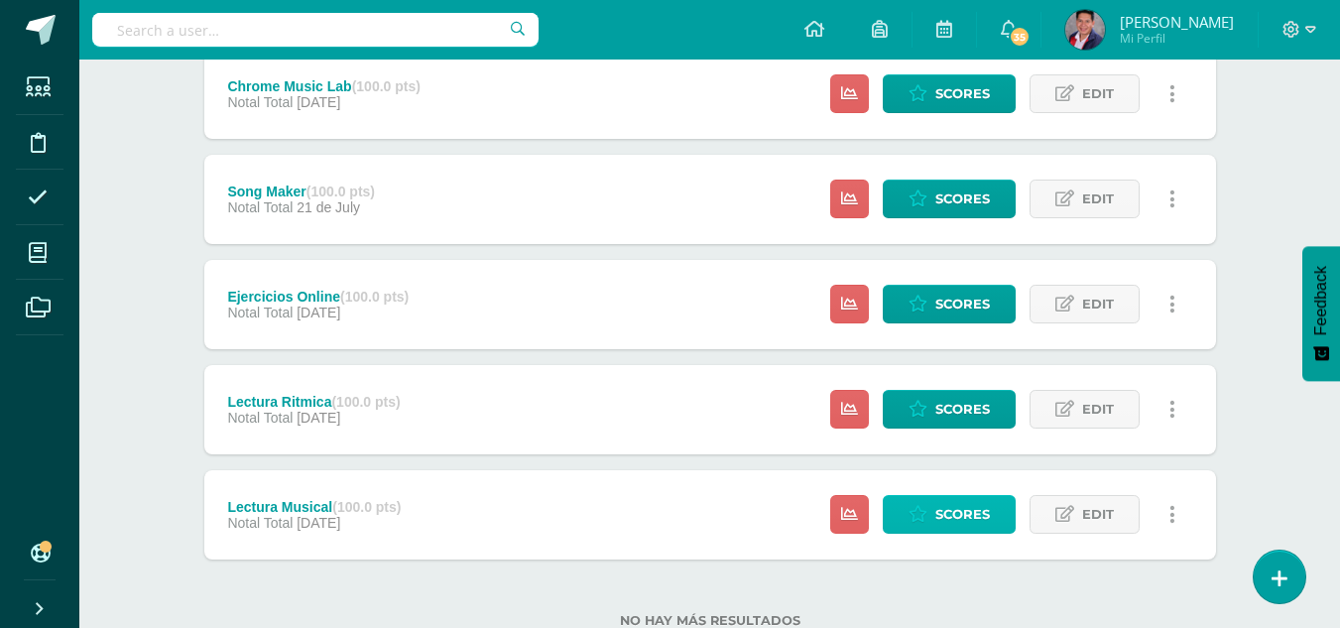
click at [964, 514] on span "Scores" at bounding box center [962, 514] width 55 height 37
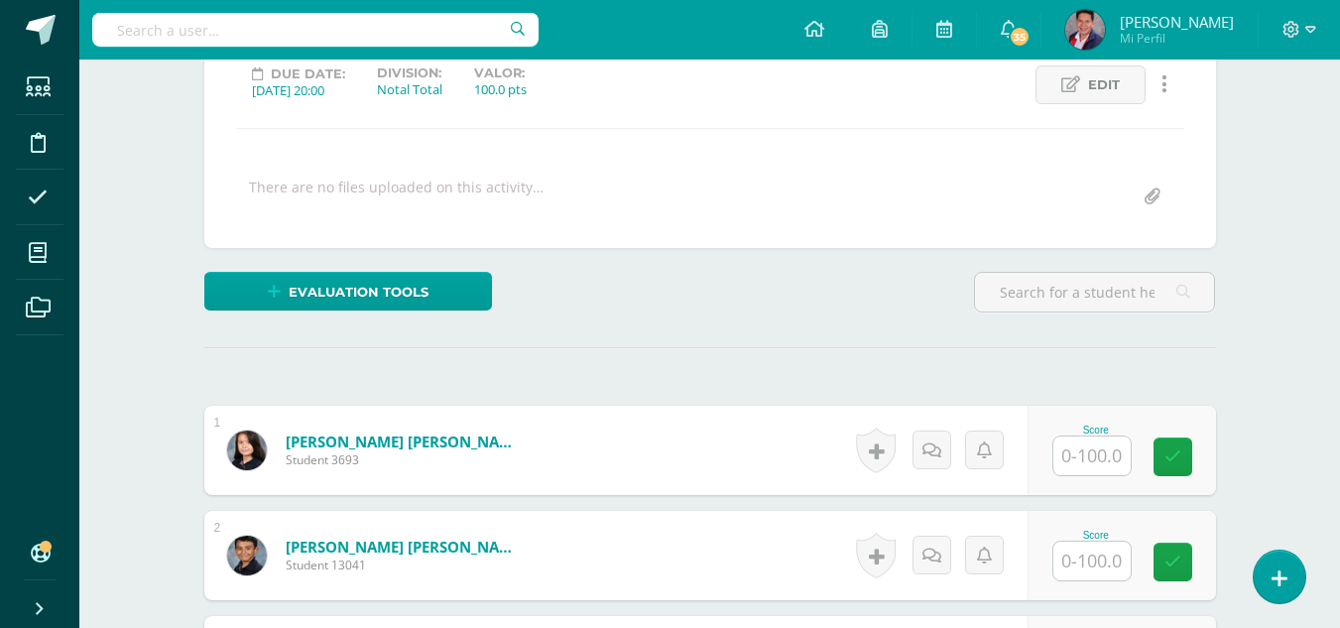
scroll to position [285, 0]
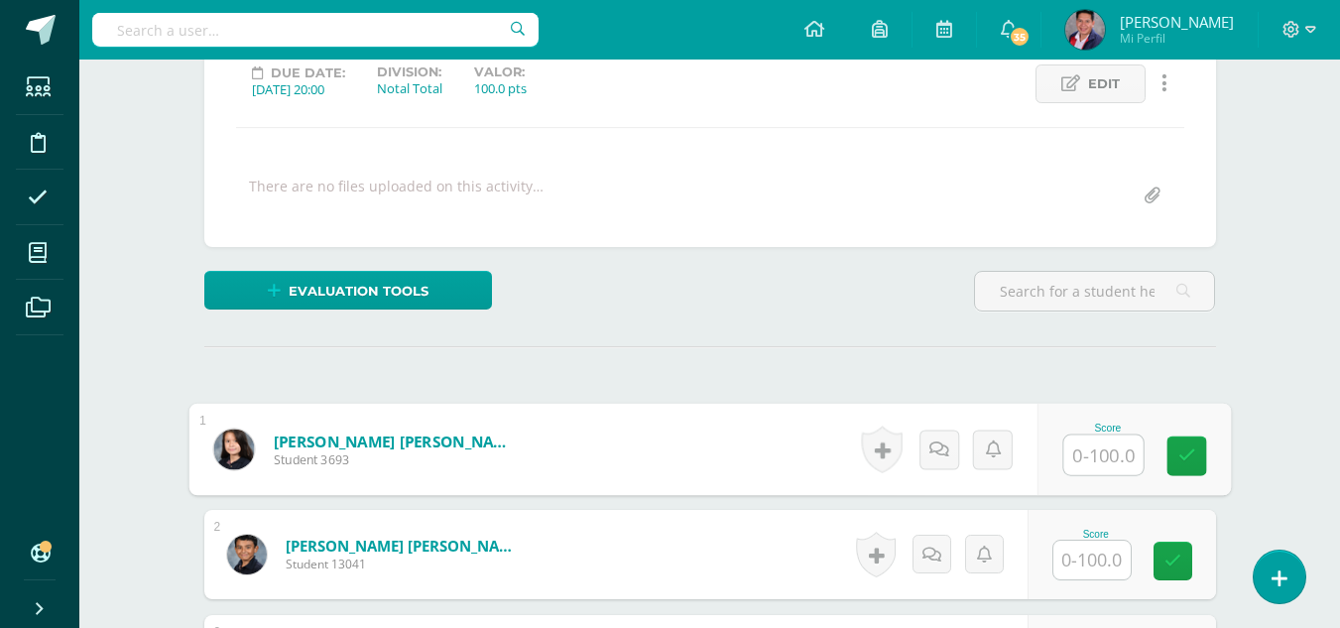
click at [1110, 463] on input "text" at bounding box center [1102, 455] width 79 height 40
type input "95"
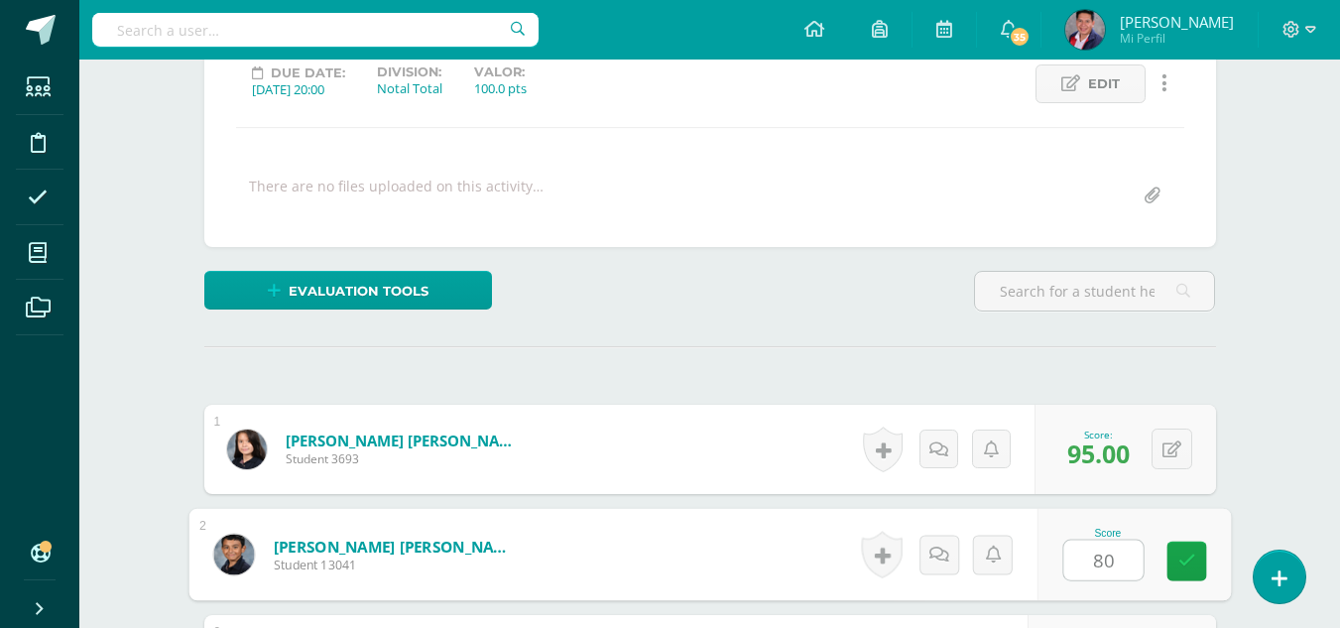
type input "80"
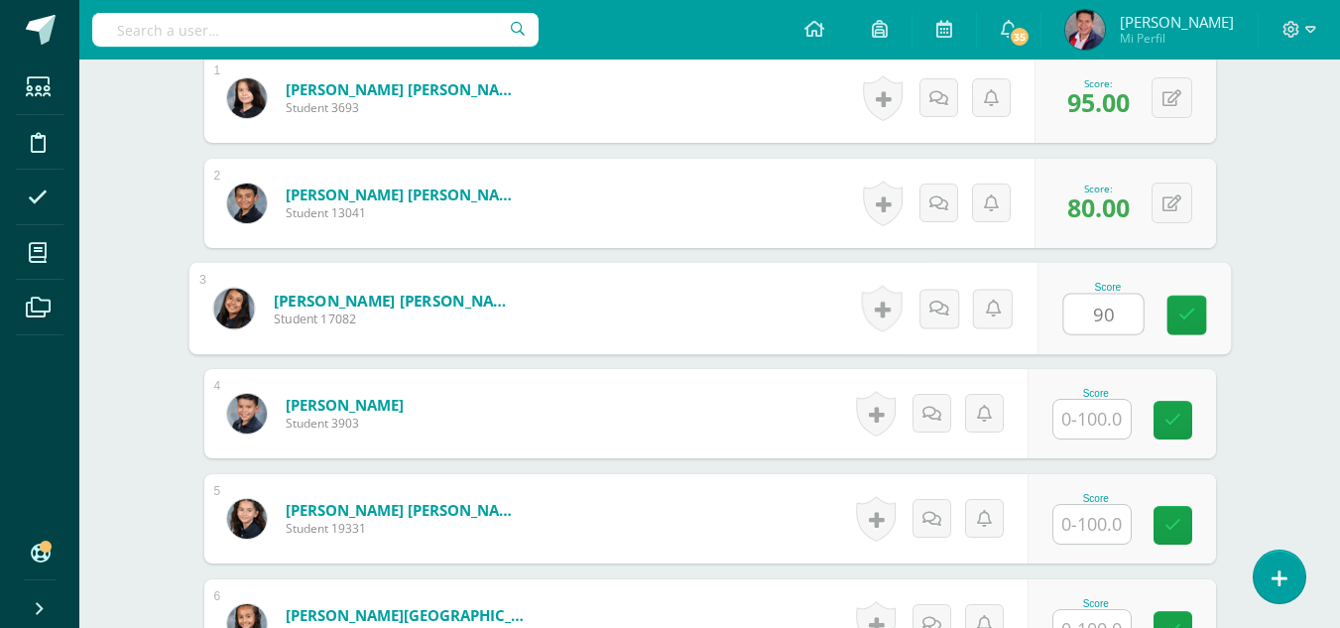
type input "90"
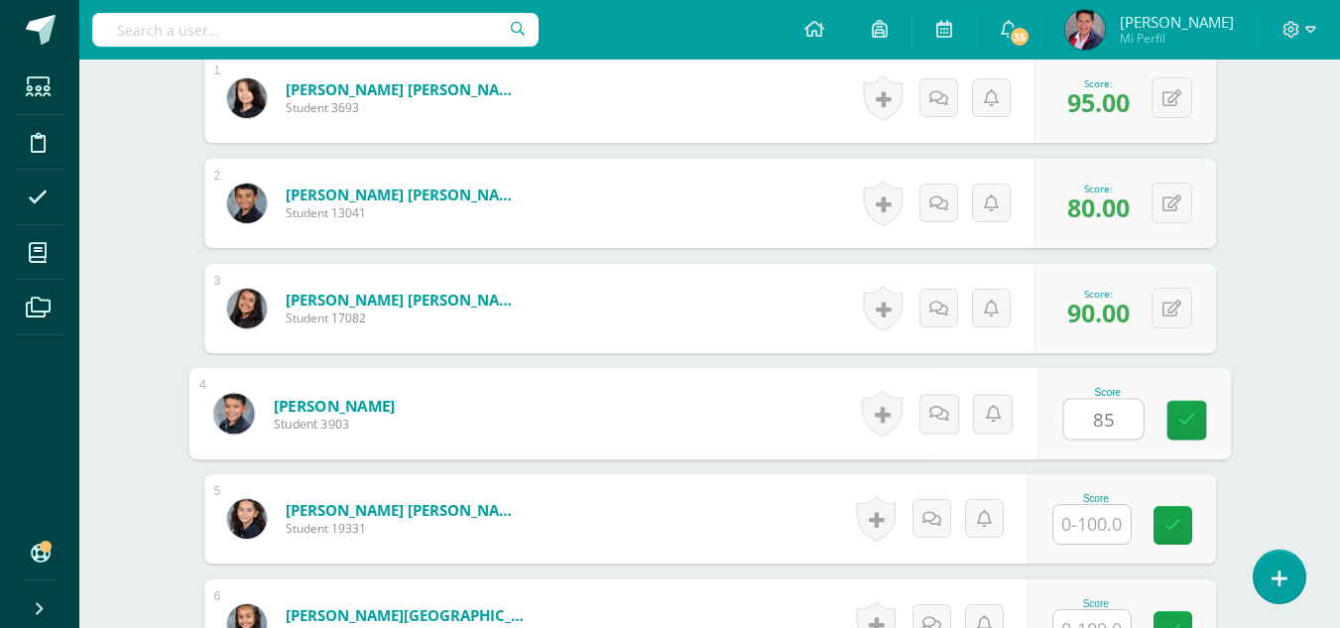
type input "85"
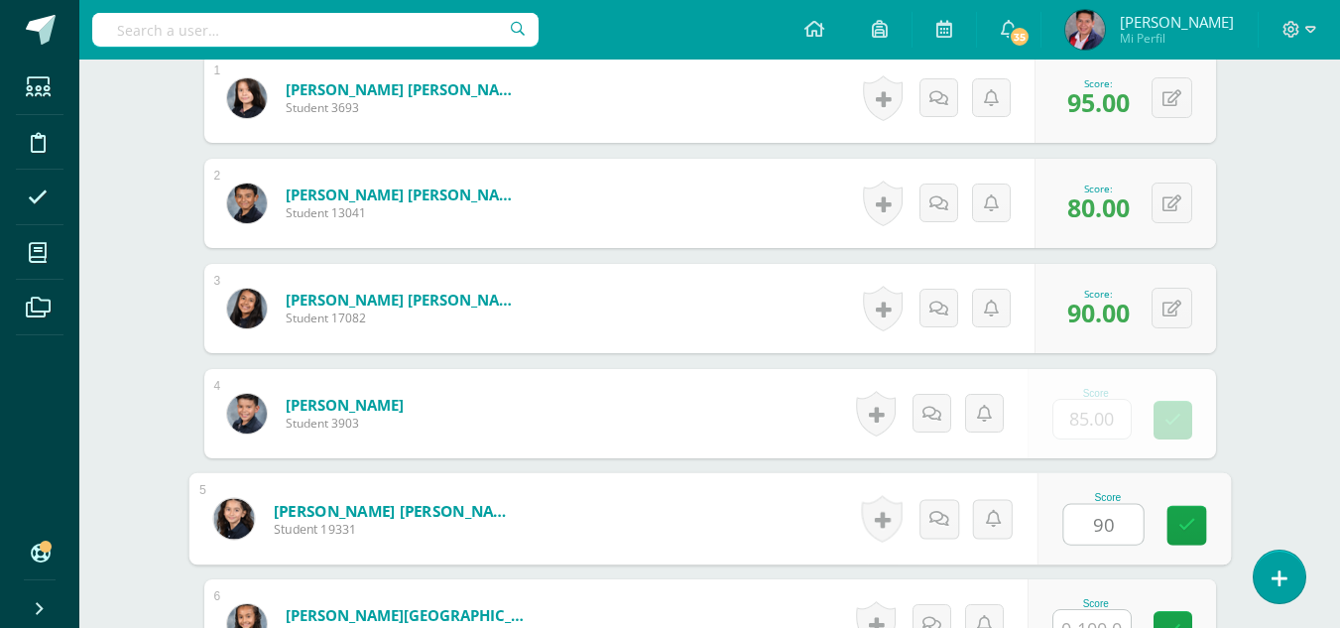
type input "90"
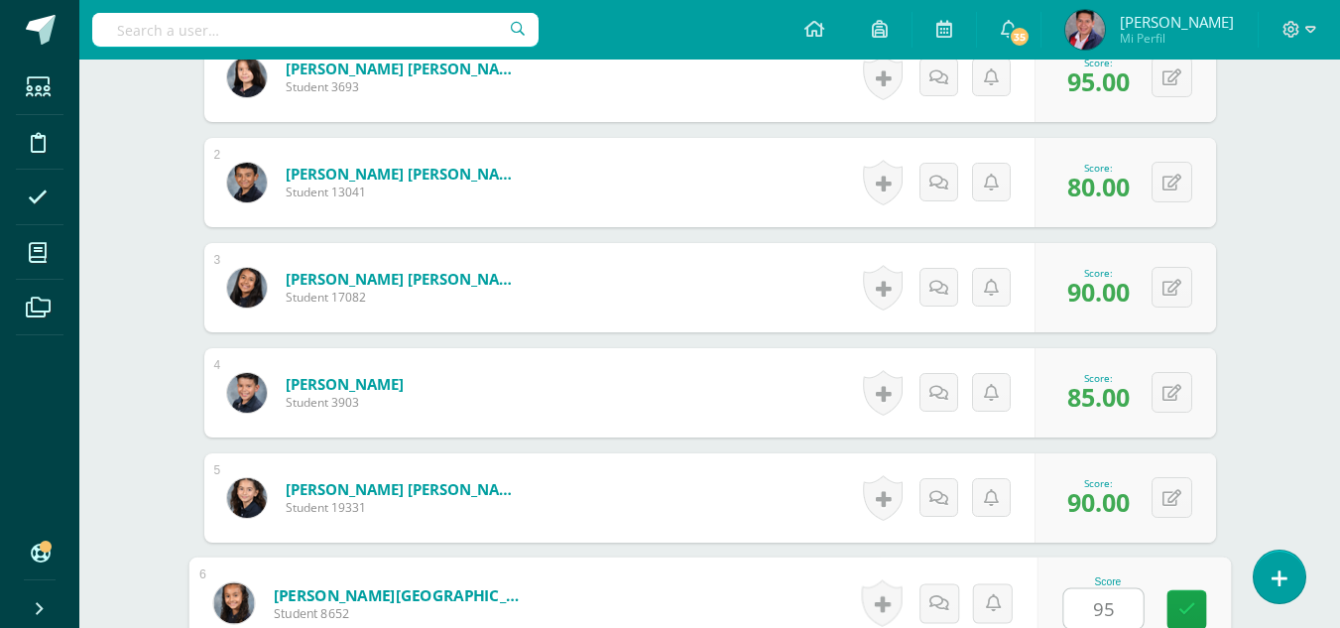
type input "95"
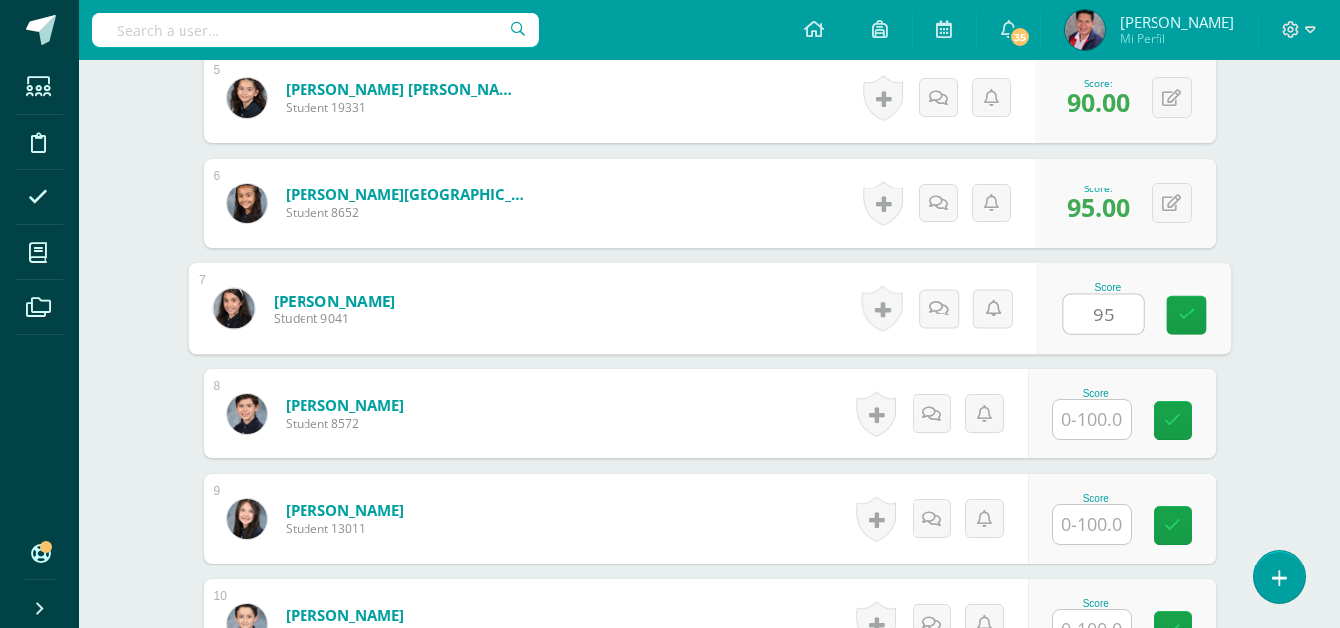
type input "95"
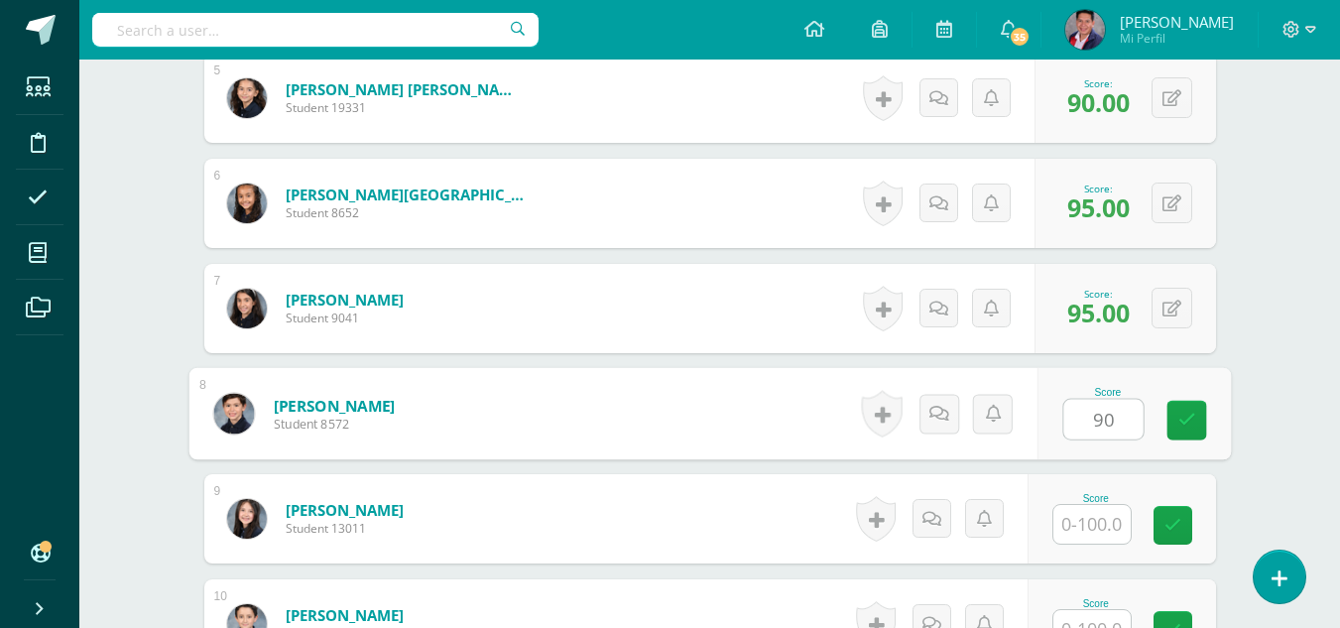
type input "90"
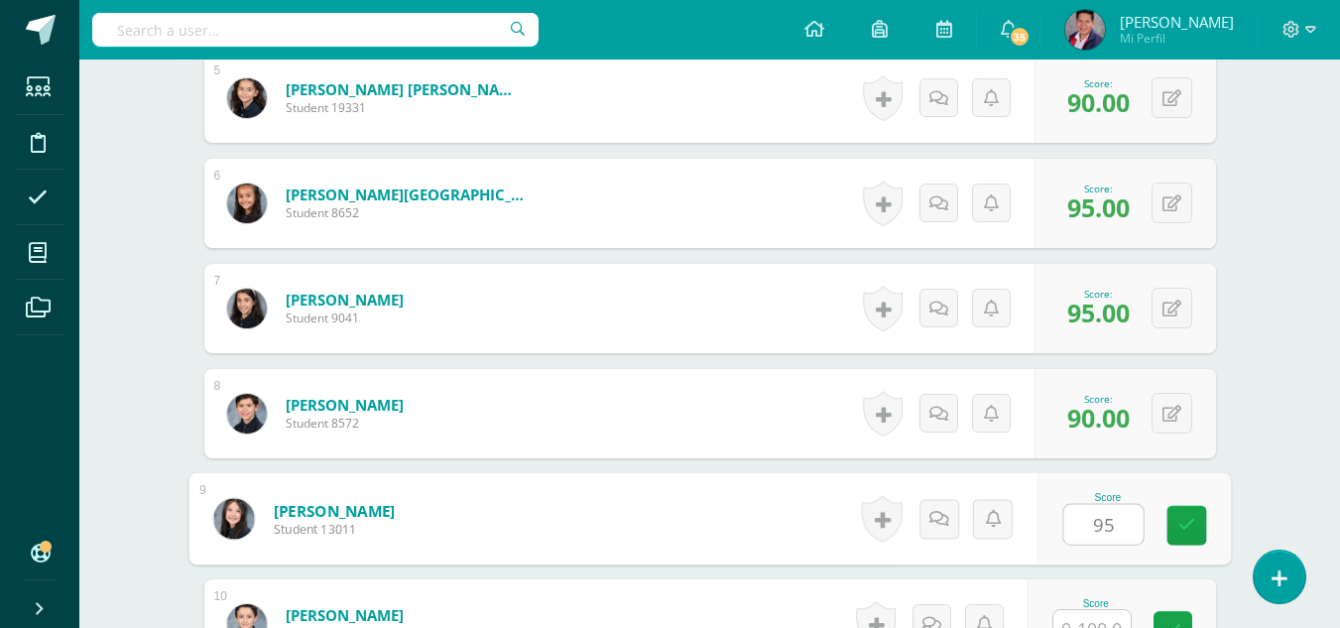
type input "95"
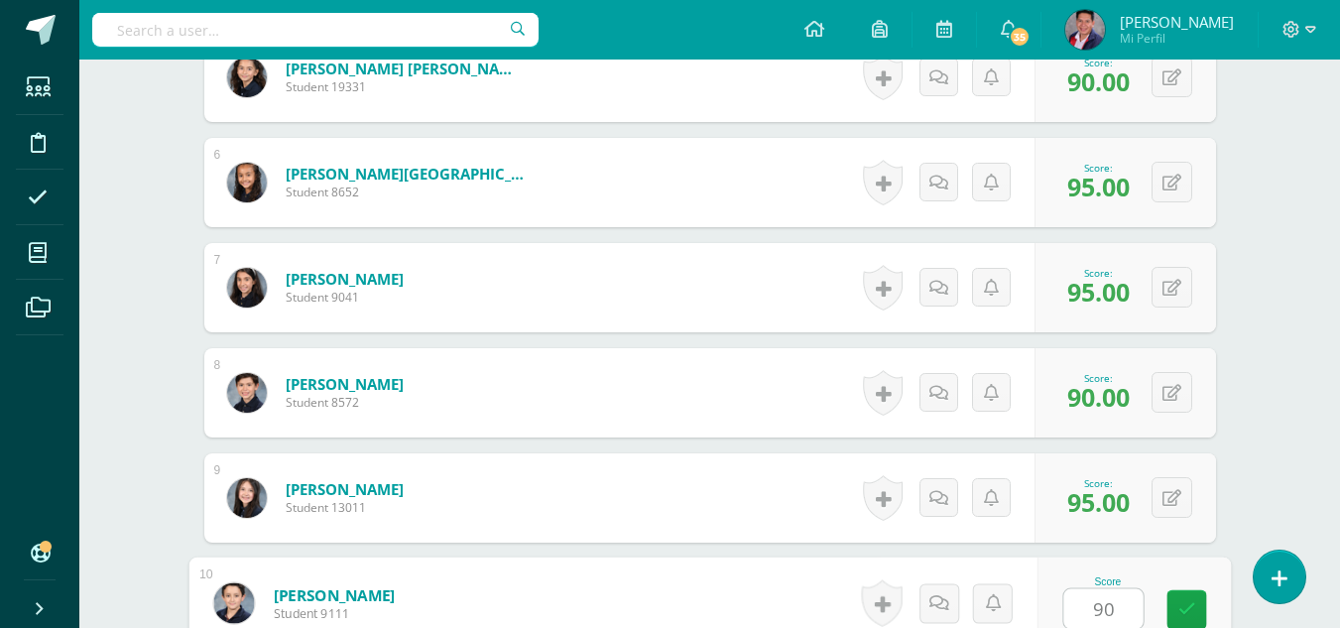
type input "90"
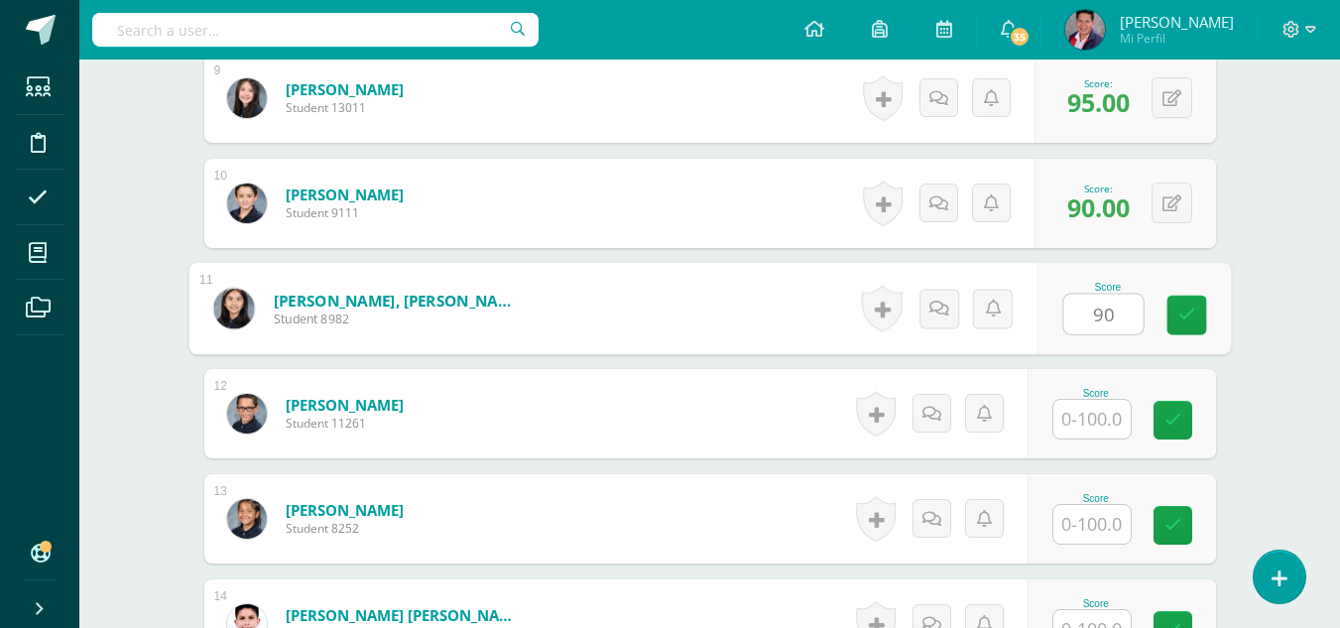
type input "90"
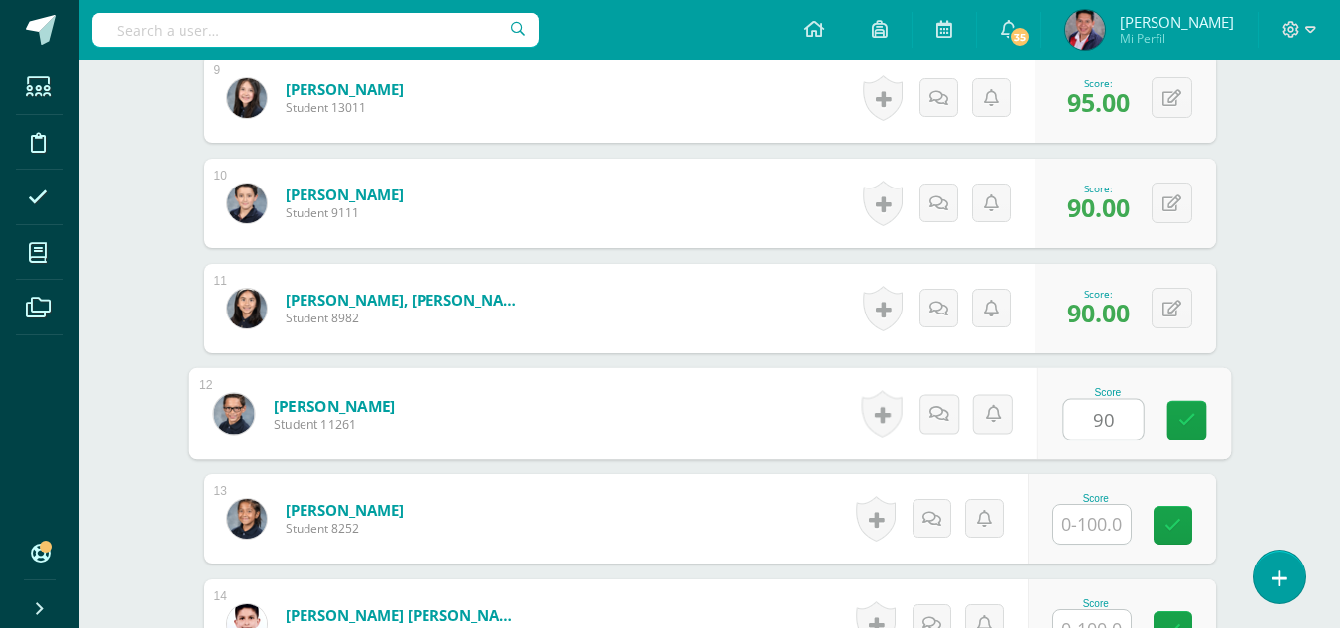
type input "90"
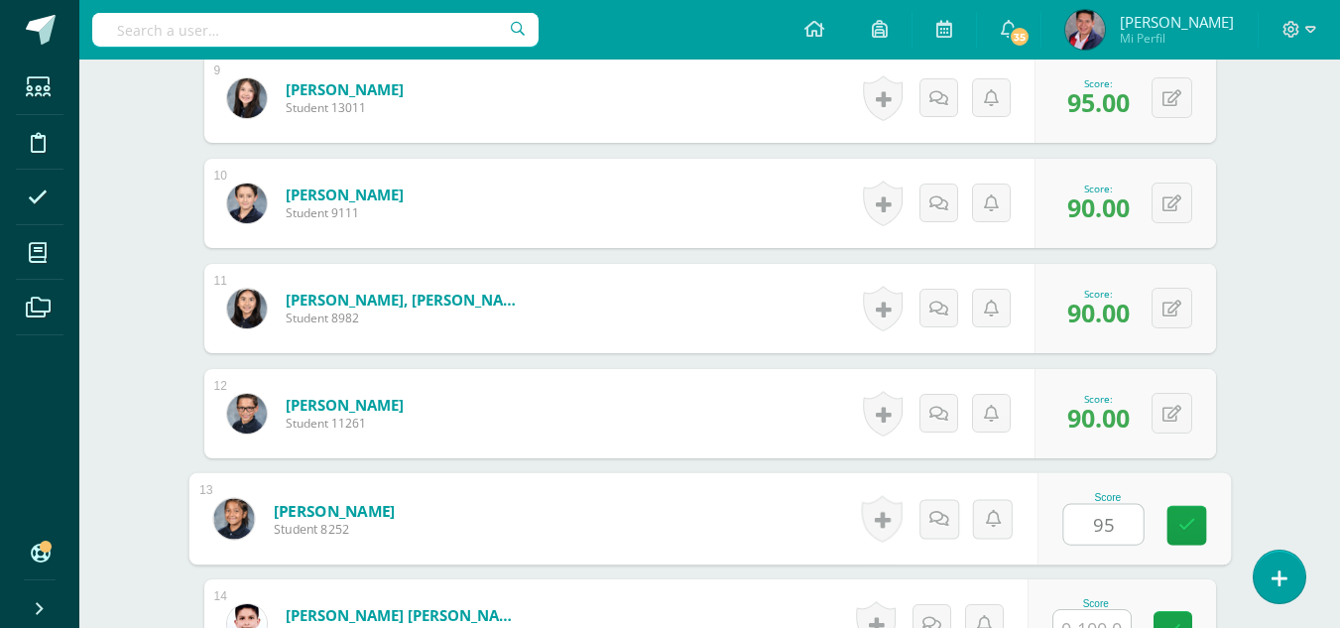
type input "95"
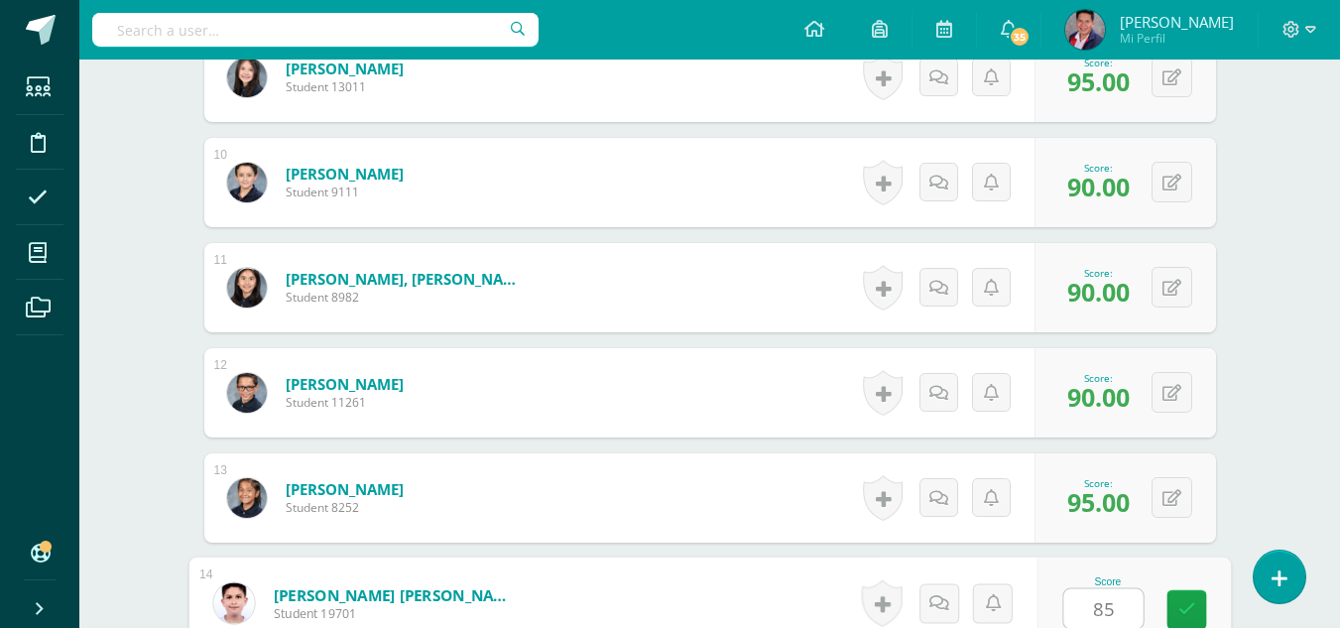
type input "85"
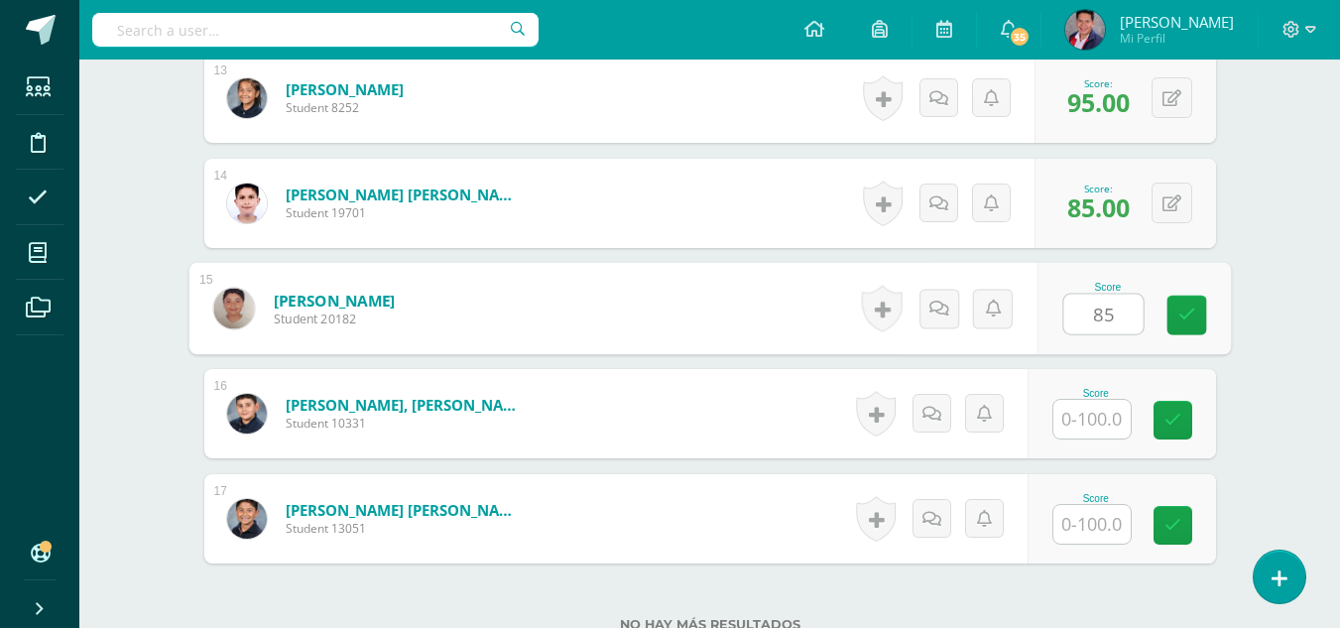
type input "85"
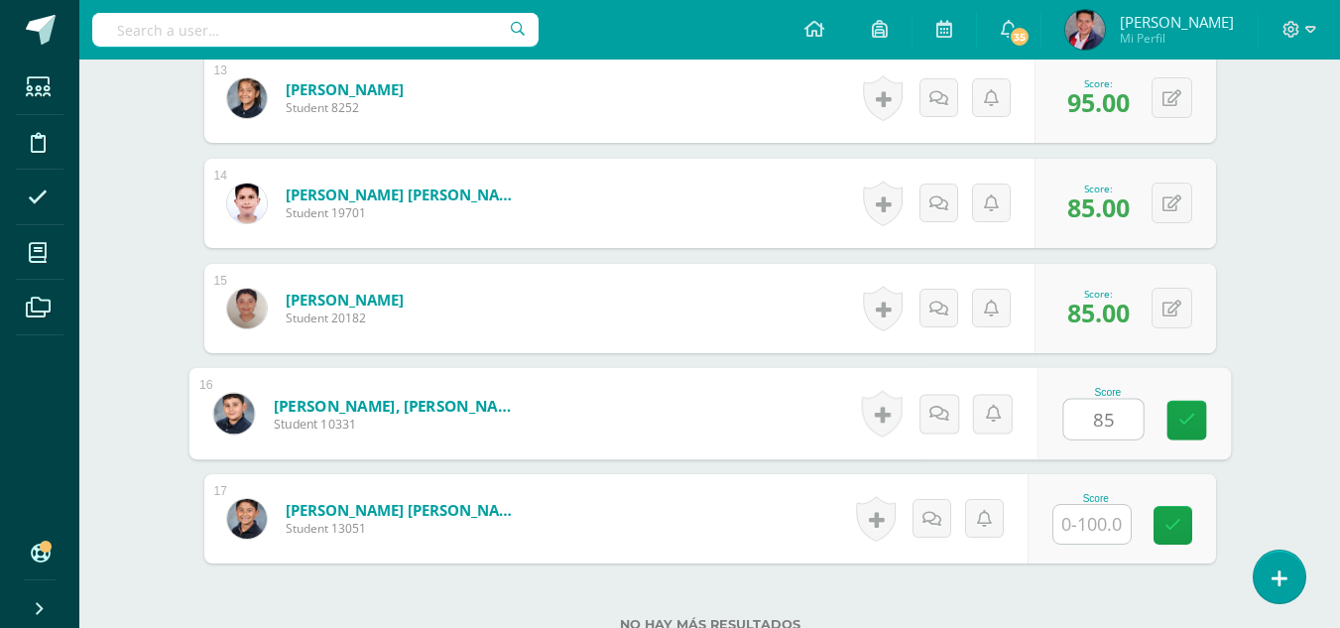
type input "85"
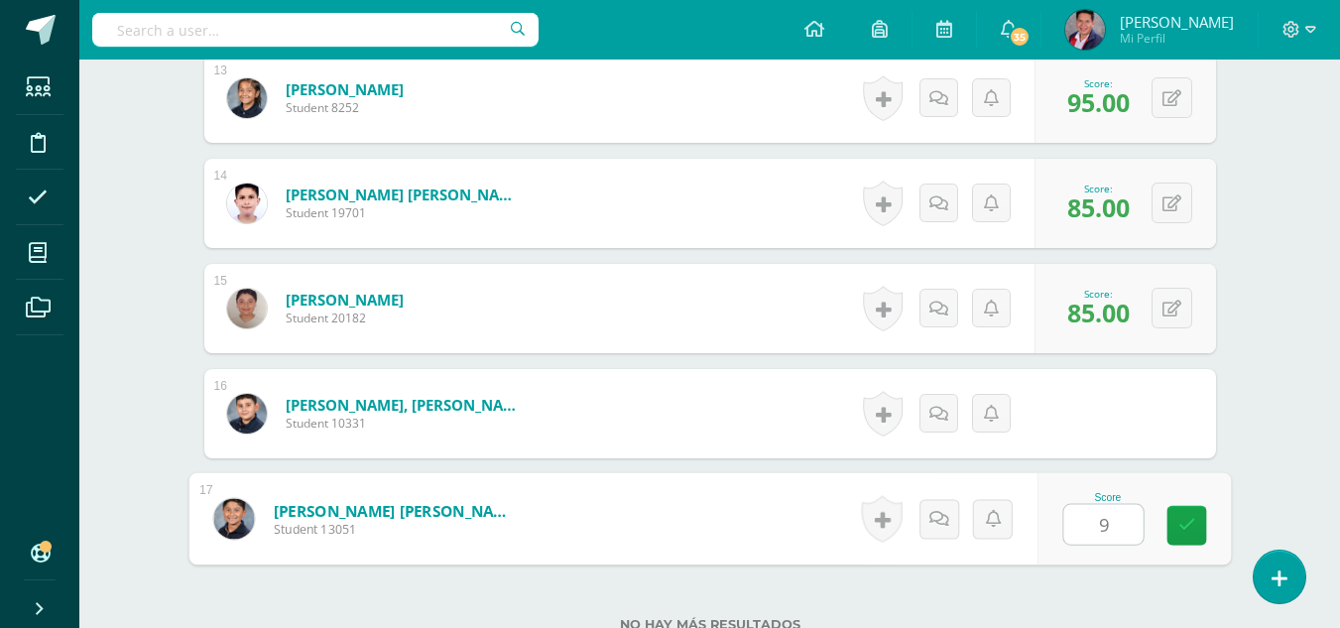
type input "90"
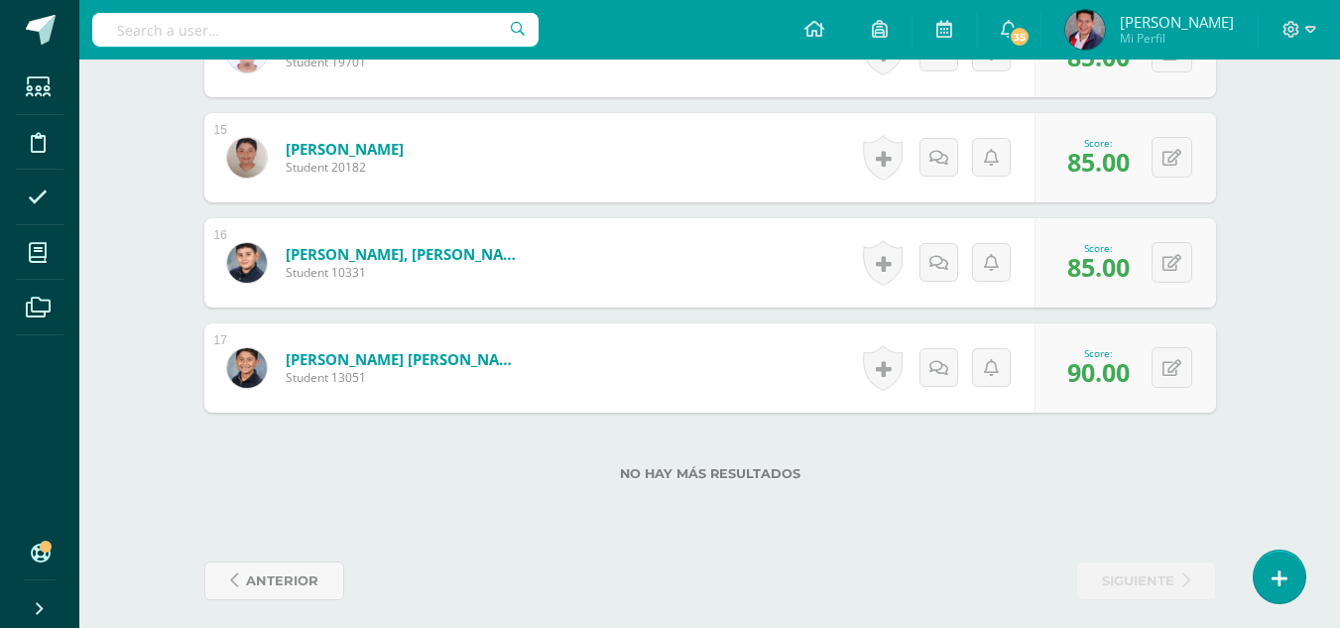
scroll to position [2048, 0]
click at [320, 572] on link "anterior" at bounding box center [274, 579] width 140 height 39
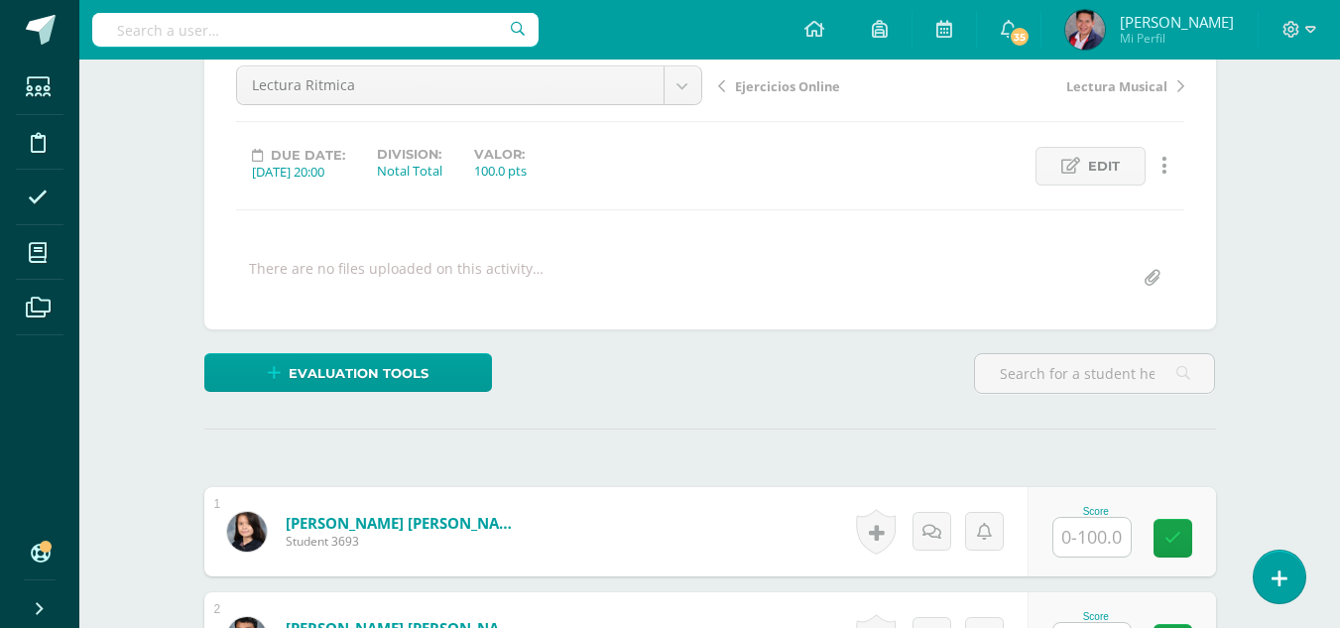
scroll to position [203, 0]
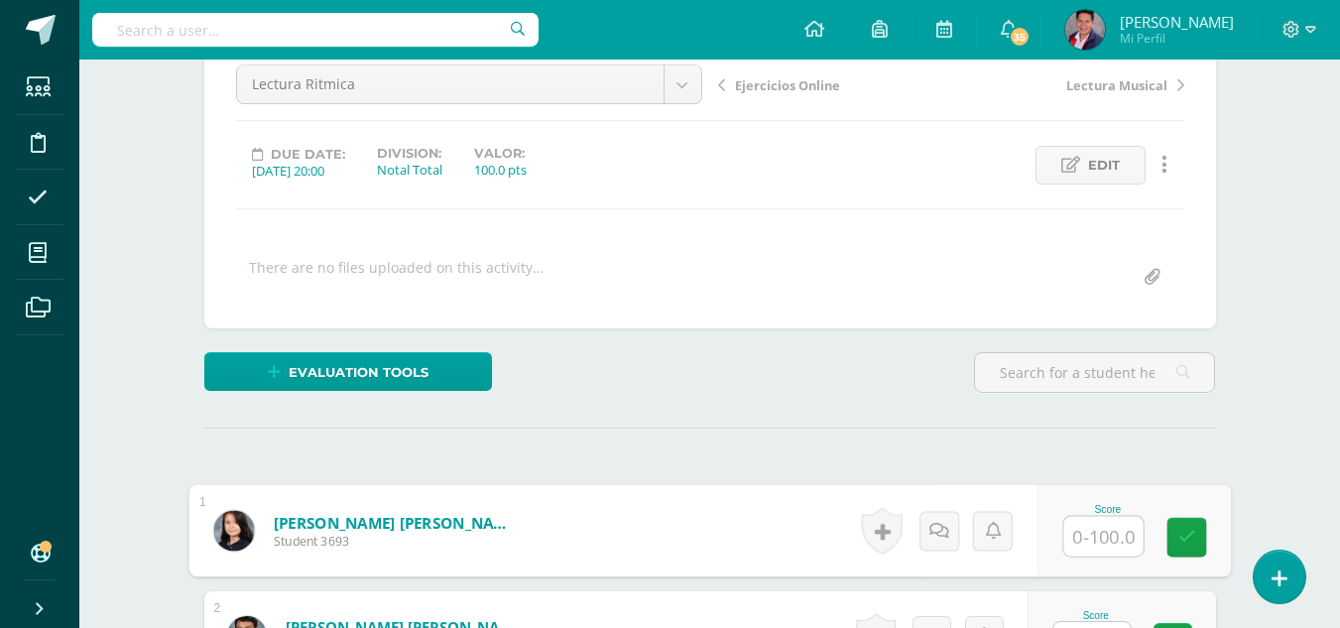
click at [1104, 540] on input "text" at bounding box center [1102, 537] width 79 height 40
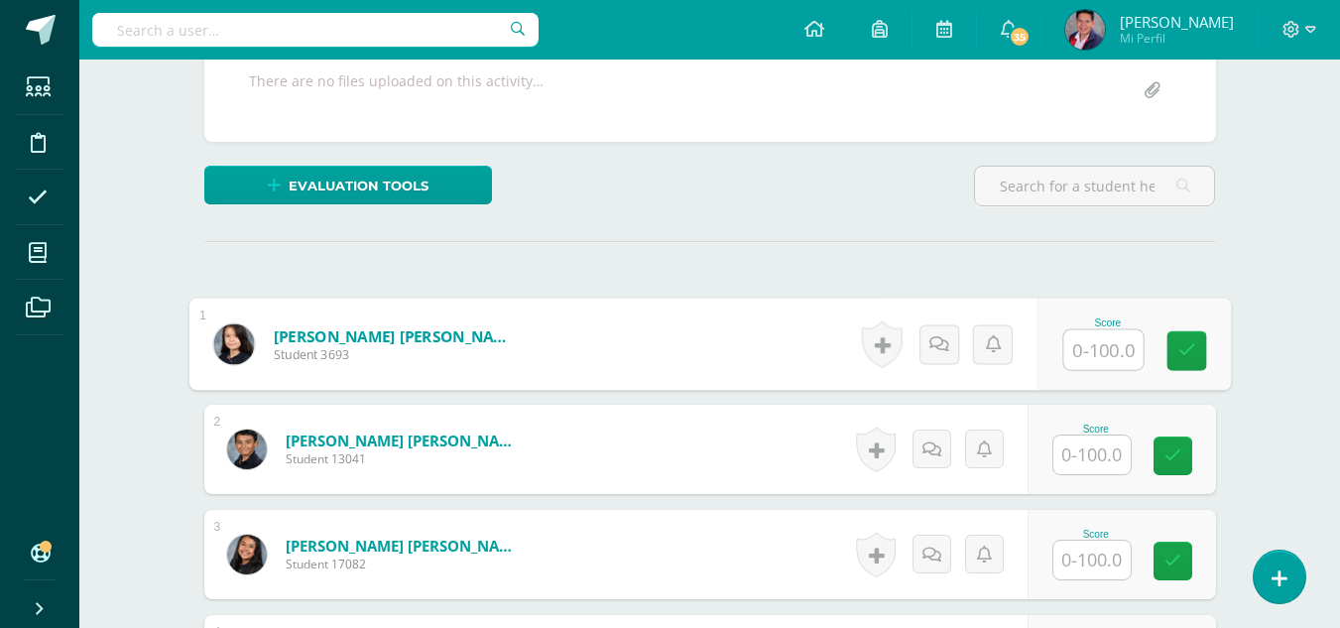
scroll to position [391, 0]
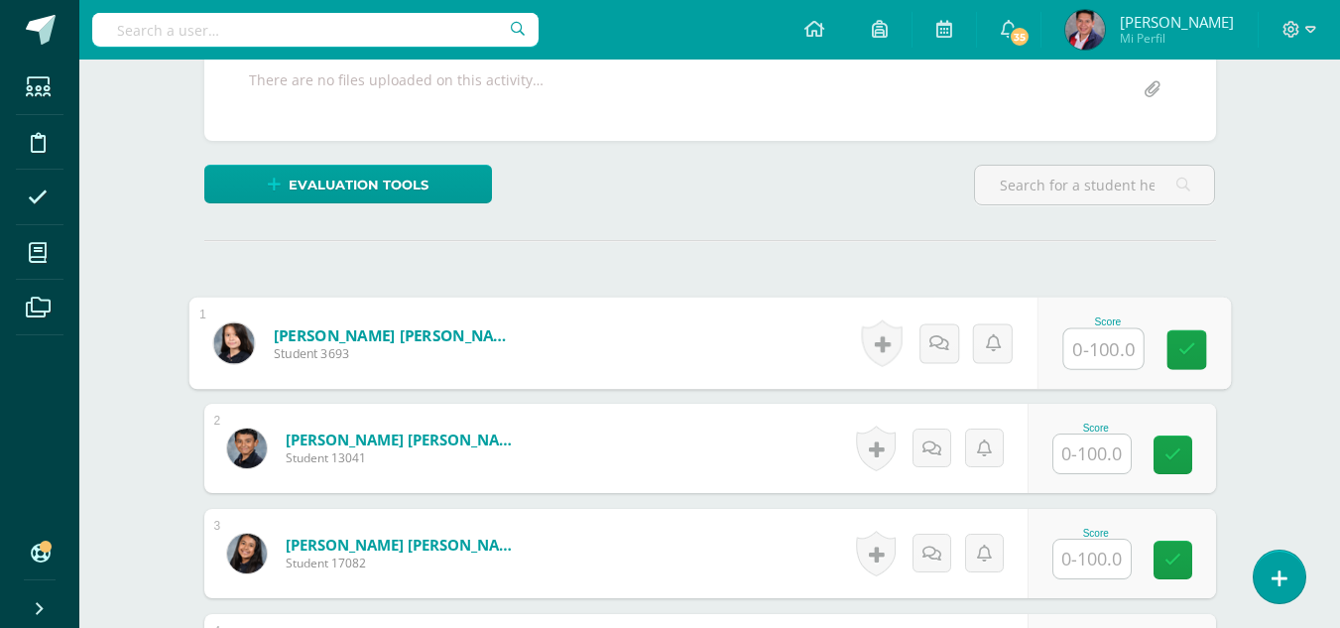
click at [1114, 339] on input "text" at bounding box center [1102, 349] width 79 height 40
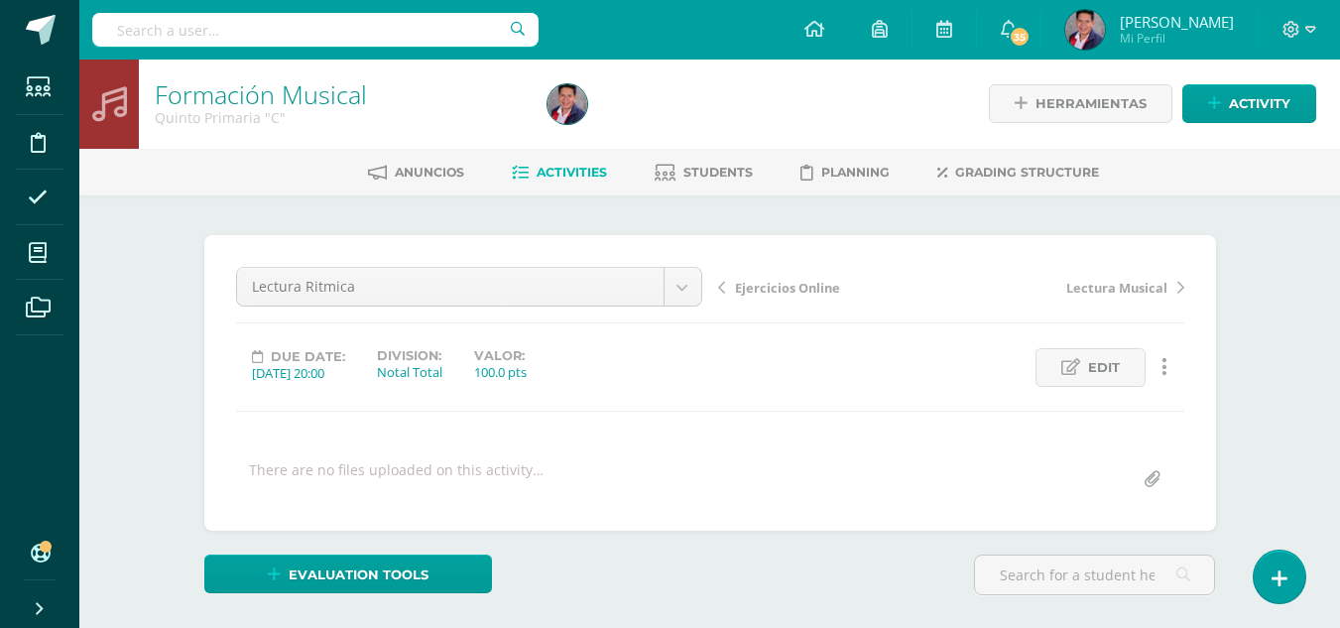
scroll to position [0, 0]
